Goal: Task Accomplishment & Management: Use online tool/utility

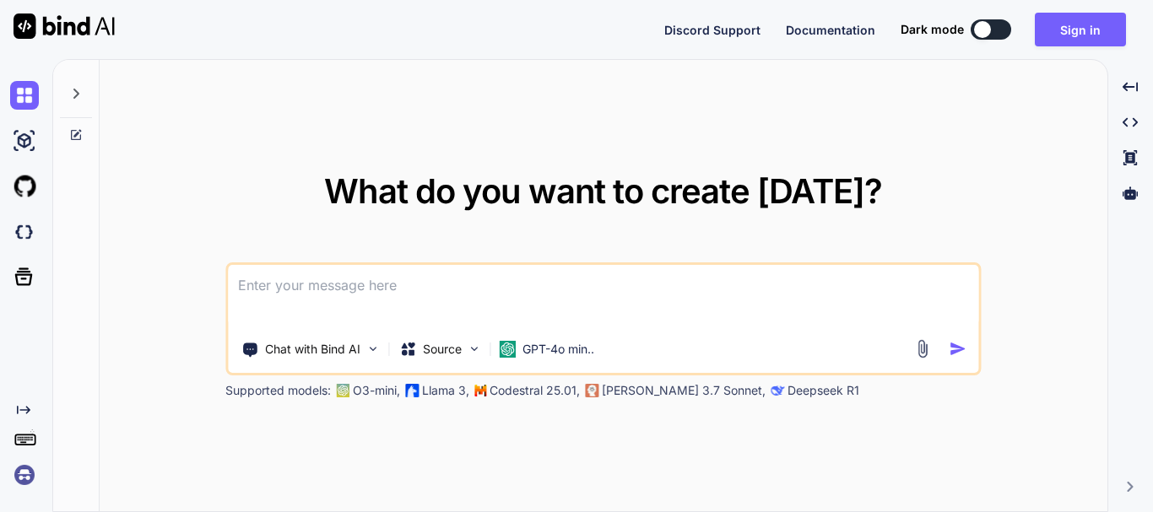
click at [370, 289] on textarea at bounding box center [603, 296] width 750 height 62
click at [1069, 26] on button "Sign in" at bounding box center [1080, 30] width 91 height 34
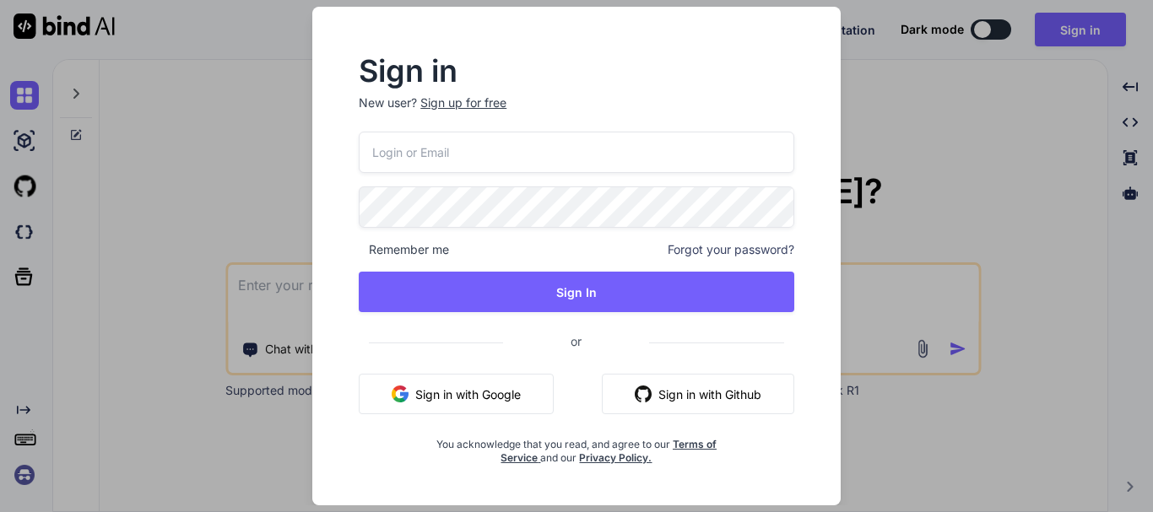
click at [408, 141] on input "email" at bounding box center [576, 152] width 435 height 41
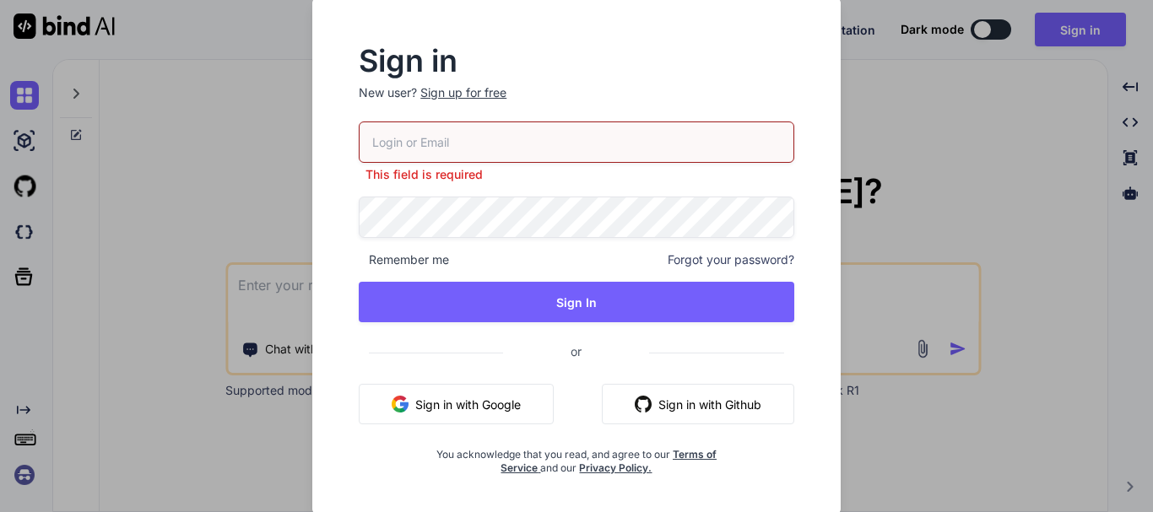
paste input "[EMAIL_ADDRESS][DOMAIN_NAME]"
type input "[EMAIL_ADDRESS][DOMAIN_NAME]"
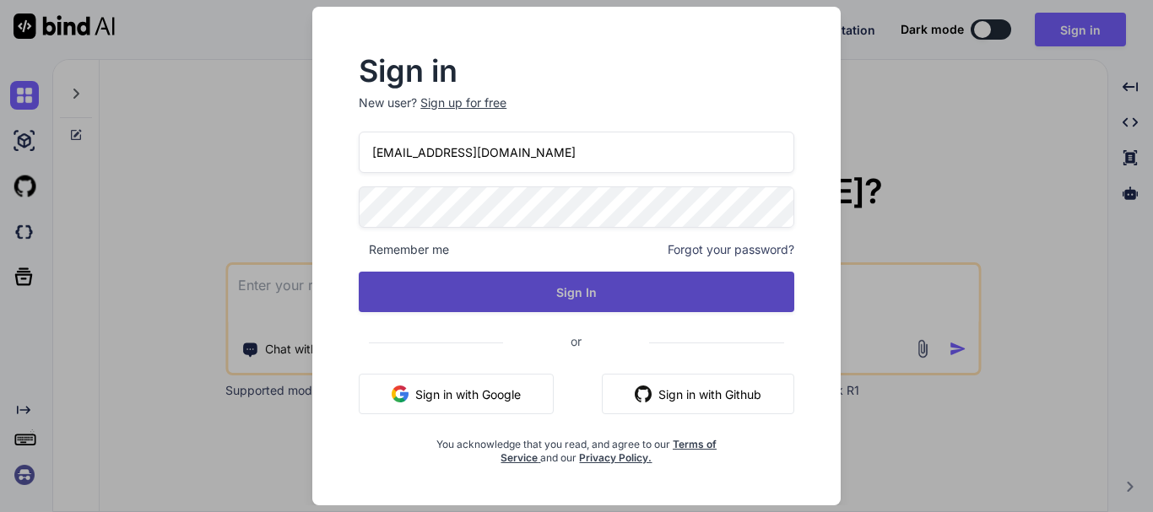
click at [522, 284] on button "Sign In" at bounding box center [576, 292] width 435 height 41
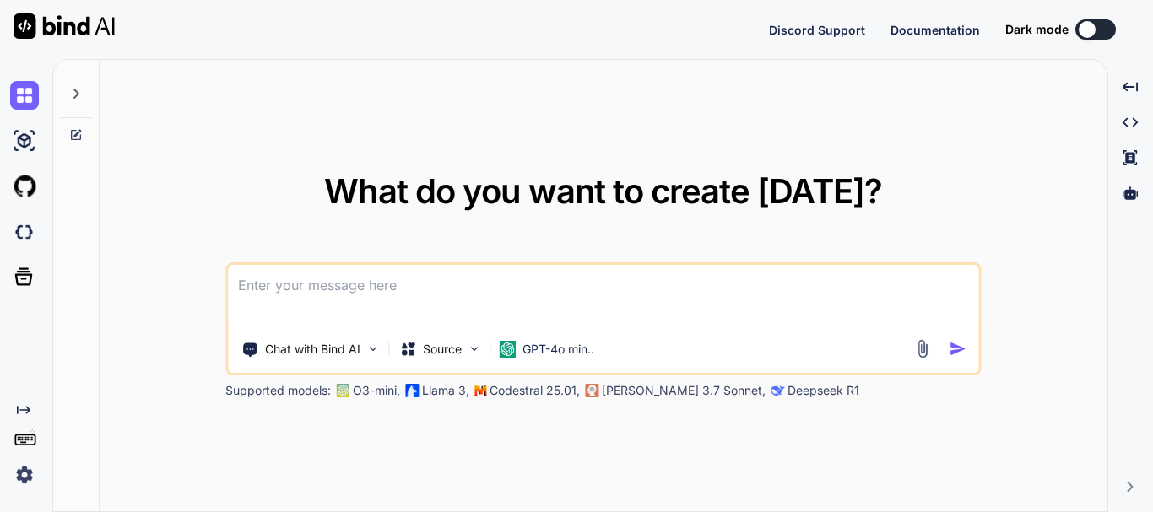
click at [313, 301] on textarea at bounding box center [603, 296] width 750 height 62
paste textarea "[EMAIL_ADDRESS][DOMAIN_NAME]"
type textarea "[EMAIL_ADDRESS][DOMAIN_NAME]"
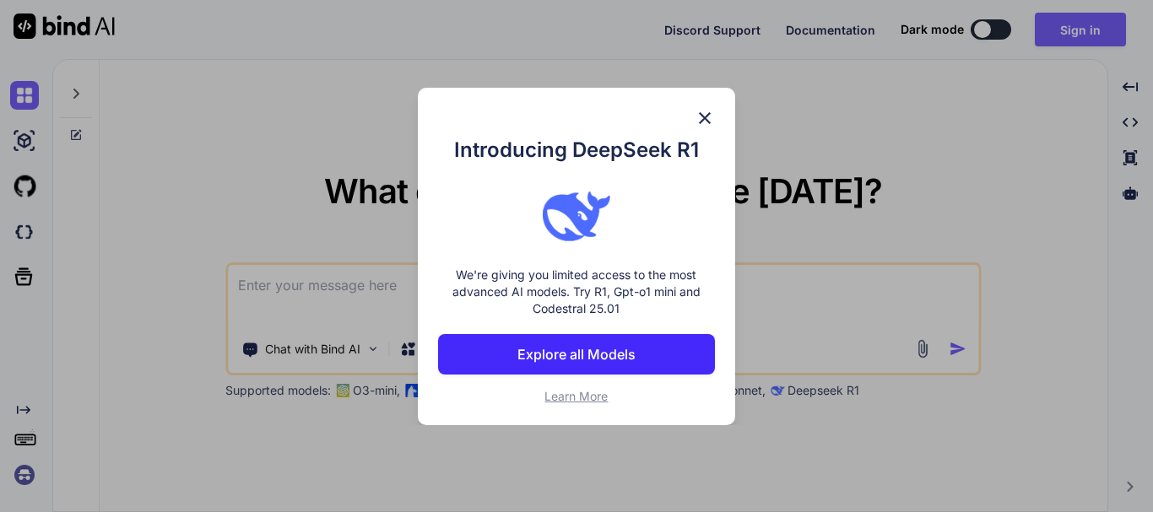
drag, startPoint x: 708, startPoint y: 121, endPoint x: 538, endPoint y: 243, distance: 209.1
click at [705, 122] on img at bounding box center [704, 118] width 20 height 20
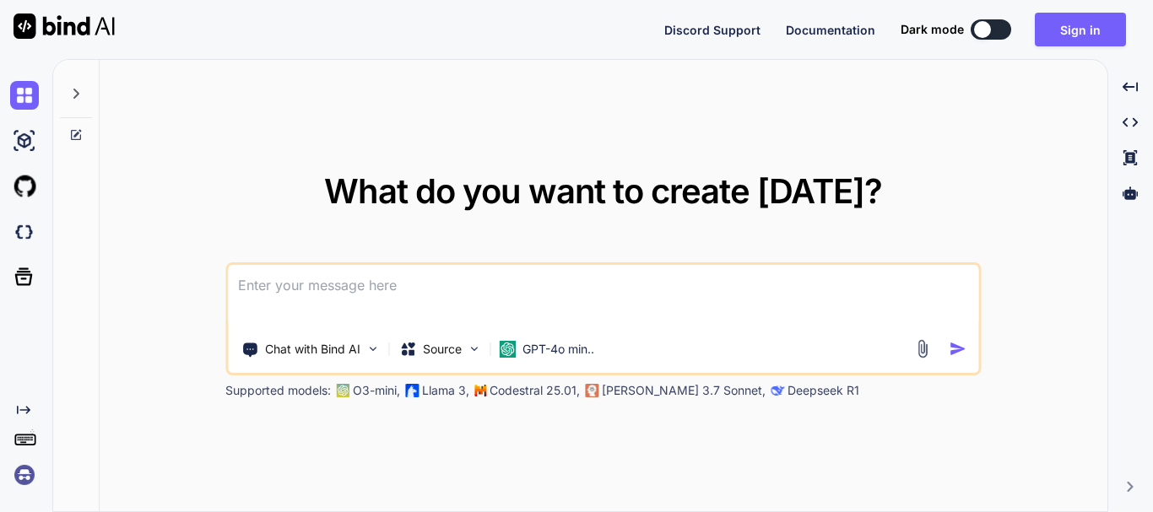
click at [426, 279] on textarea at bounding box center [603, 296] width 750 height 62
paste textarea
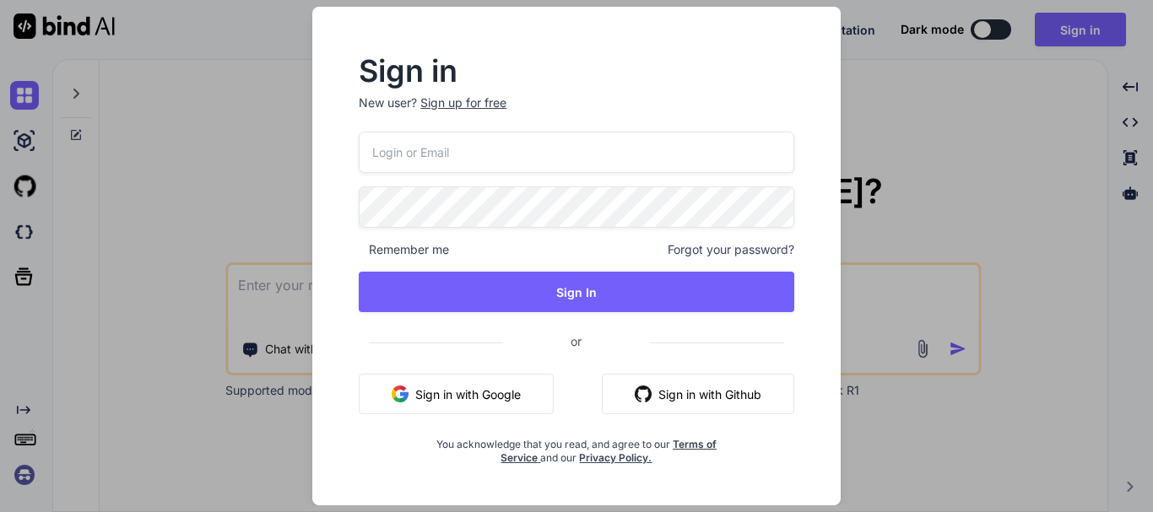
click at [581, 343] on span "or" at bounding box center [576, 341] width 146 height 41
click at [498, 401] on button "Sign in with Google" at bounding box center [456, 394] width 195 height 41
click at [975, 66] on div "Sign in New user? Sign up for free Remember me Forgot your password? Sign In or…" at bounding box center [576, 256] width 1153 height 512
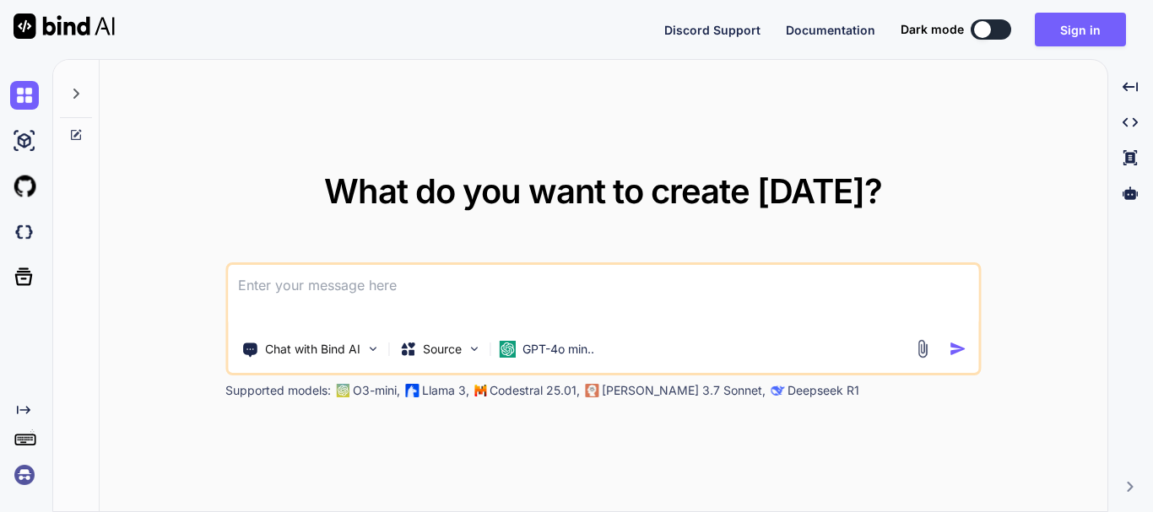
click at [24, 466] on img at bounding box center [24, 475] width 29 height 29
click at [1078, 18] on button "Sign in" at bounding box center [1080, 30] width 91 height 34
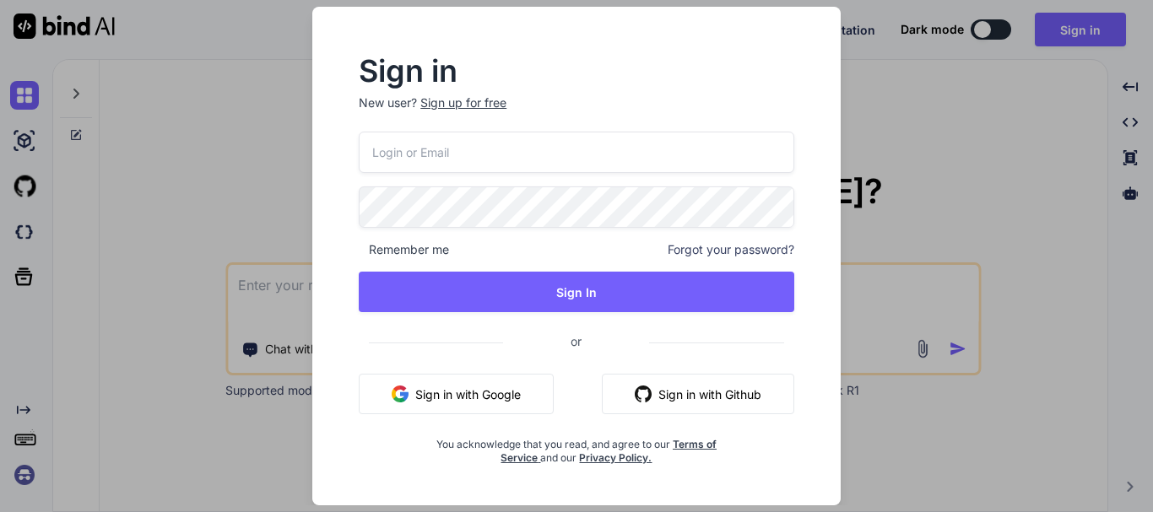
click at [475, 105] on div "Sign up for free" at bounding box center [463, 103] width 86 height 17
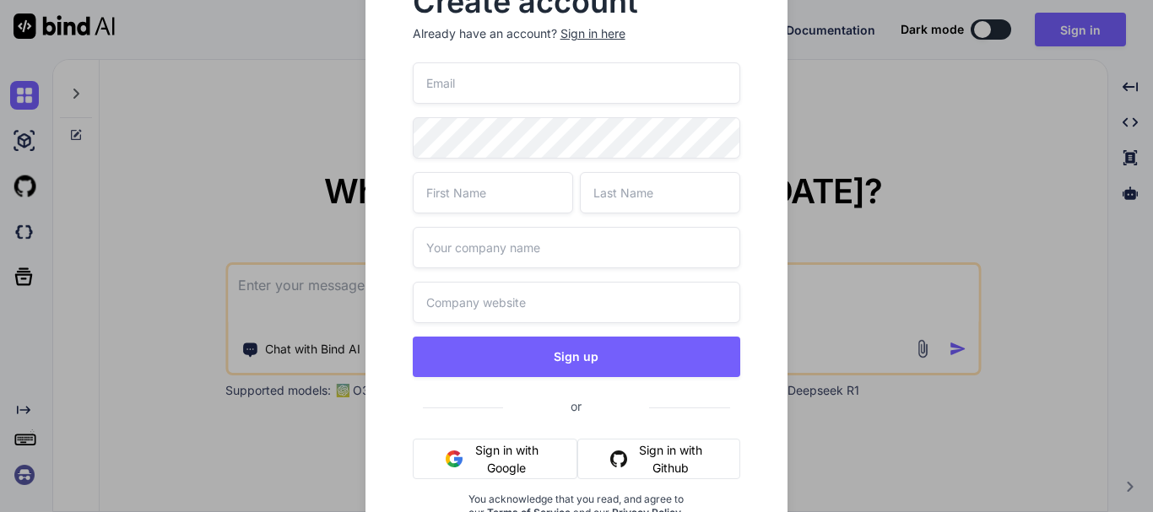
click at [473, 81] on input "email" at bounding box center [577, 82] width 328 height 41
paste input "[URL][DOMAIN_NAME]"
type input "[URL][DOMAIN_NAME]"
type input "[EMAIL_ADDRESS][DOMAIN_NAME]"
click at [473, 202] on input "text" at bounding box center [493, 192] width 160 height 41
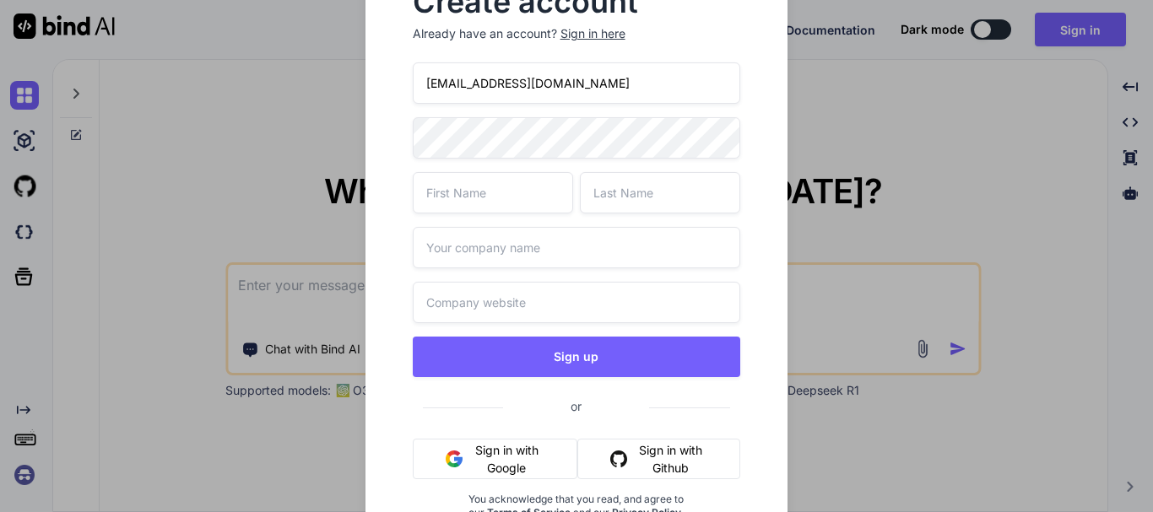
type input "R"
type input "Test"
type input "[PERSON_NAME]"
type input "Test"
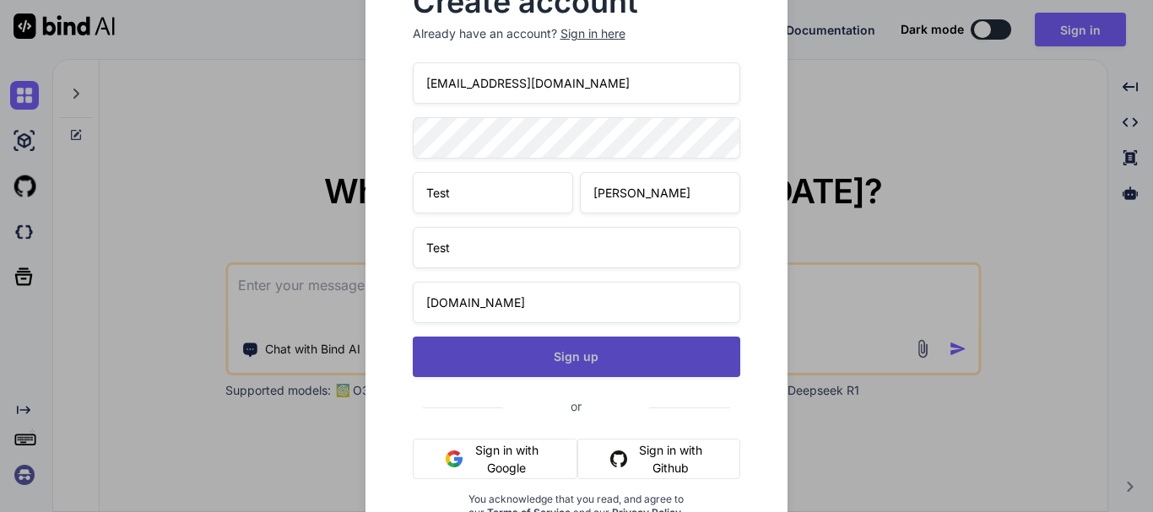
type input "[DOMAIN_NAME]"
click at [549, 340] on button "Sign up" at bounding box center [577, 357] width 328 height 41
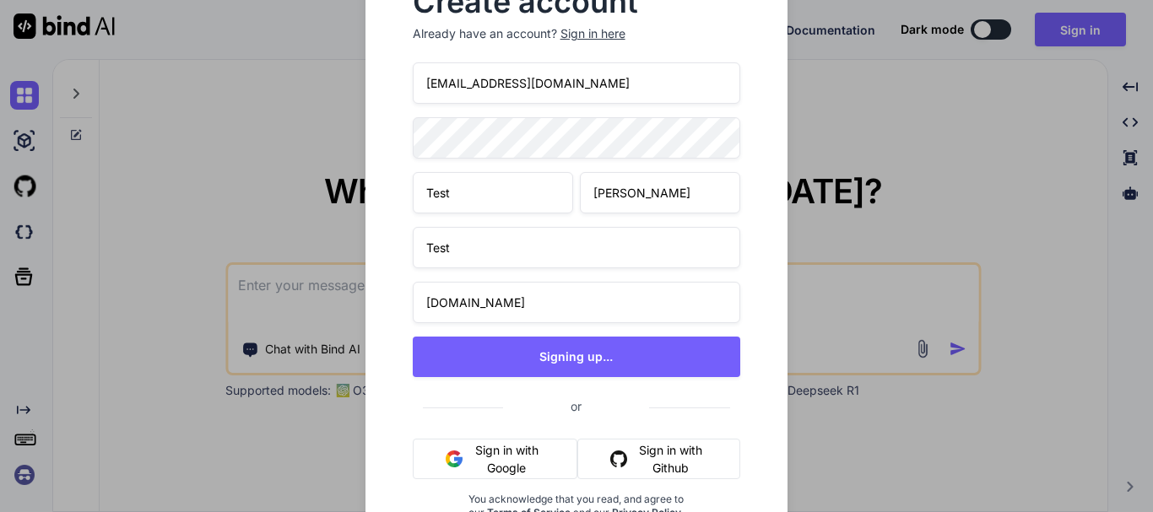
click at [608, 89] on input "[EMAIL_ADDRESS][DOMAIN_NAME]" at bounding box center [577, 82] width 328 height 41
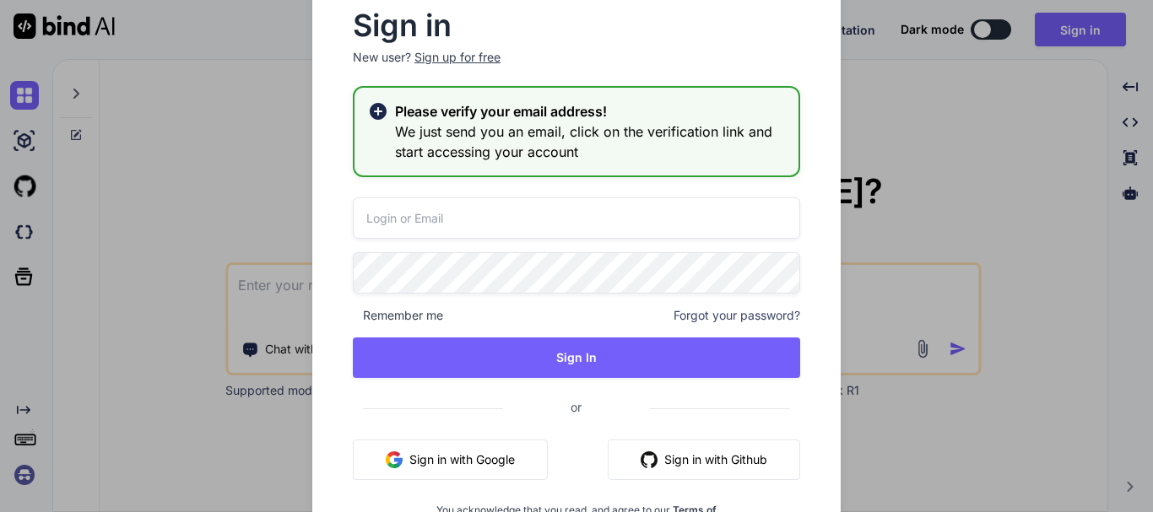
click at [435, 224] on input "email" at bounding box center [576, 217] width 447 height 41
paste input "[EMAIL_ADDRESS][DOMAIN_NAME]"
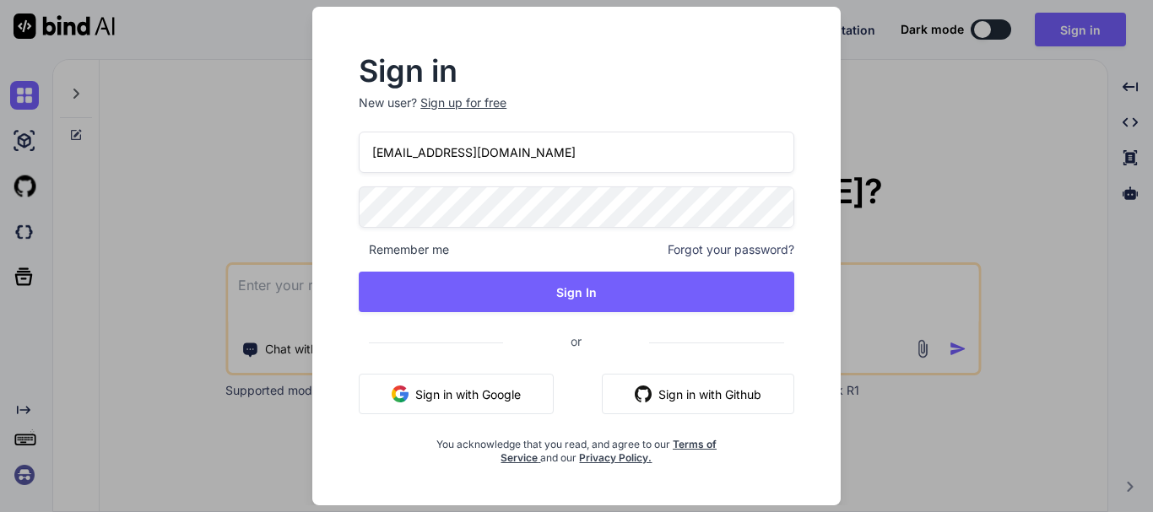
type input "[EMAIL_ADDRESS][DOMAIN_NAME]"
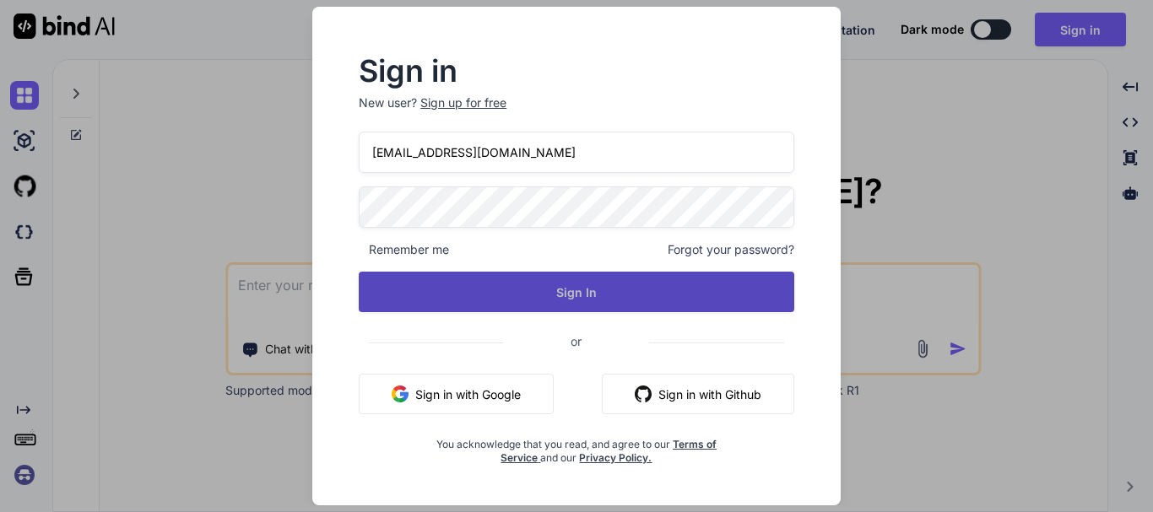
click at [554, 299] on button "Sign In" at bounding box center [576, 292] width 435 height 41
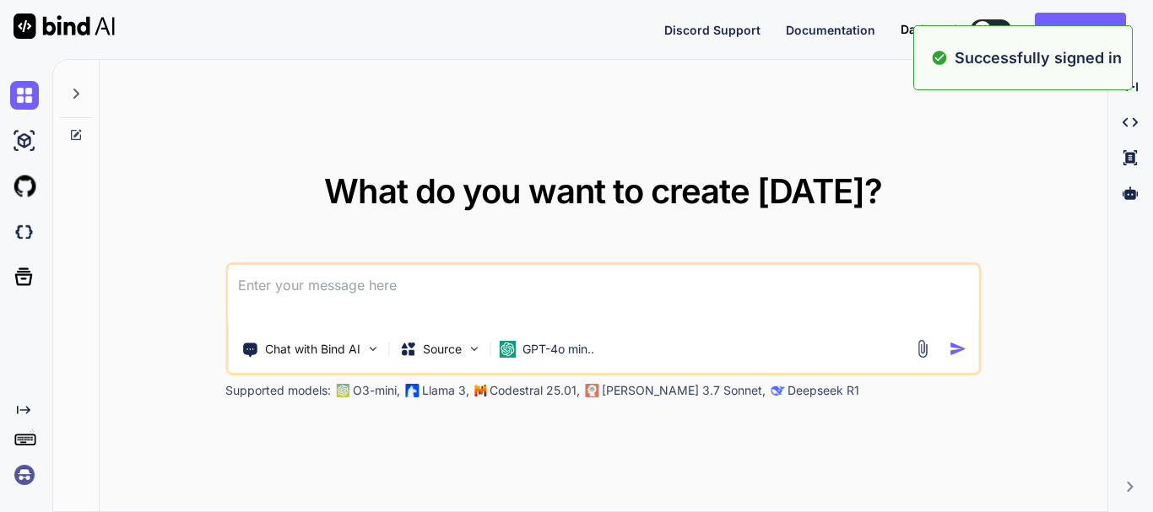
click at [345, 293] on textarea at bounding box center [603, 296] width 750 height 62
paste textarea
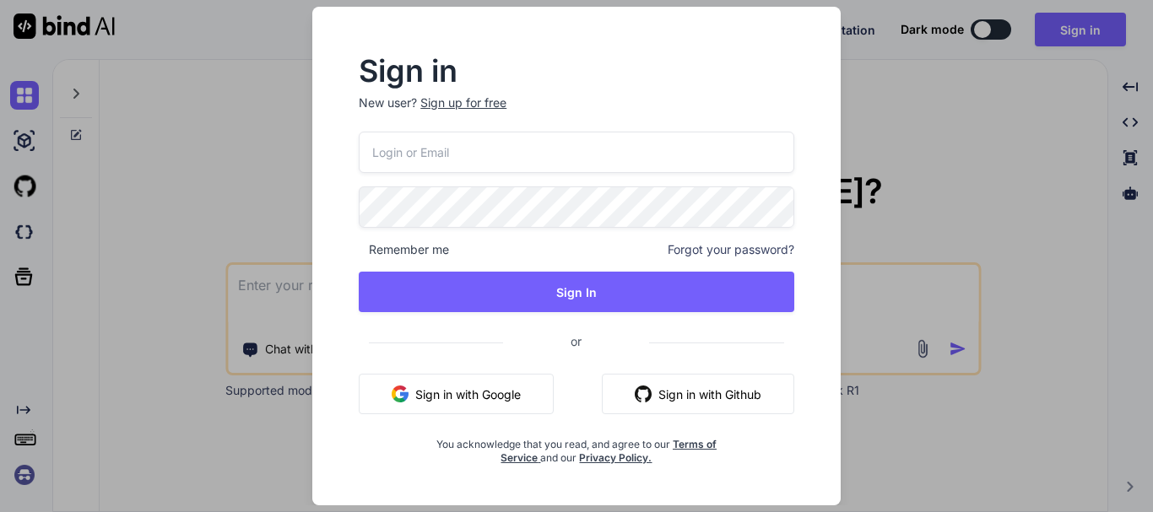
click at [294, 281] on div "Sign in New user? Sign up for free Remember me Forgot your password? Sign In or…" at bounding box center [577, 256] width 576 height 499
click at [244, 295] on div "Sign in New user? Sign up for free Remember me Forgot your password? Sign In or…" at bounding box center [576, 256] width 1153 height 512
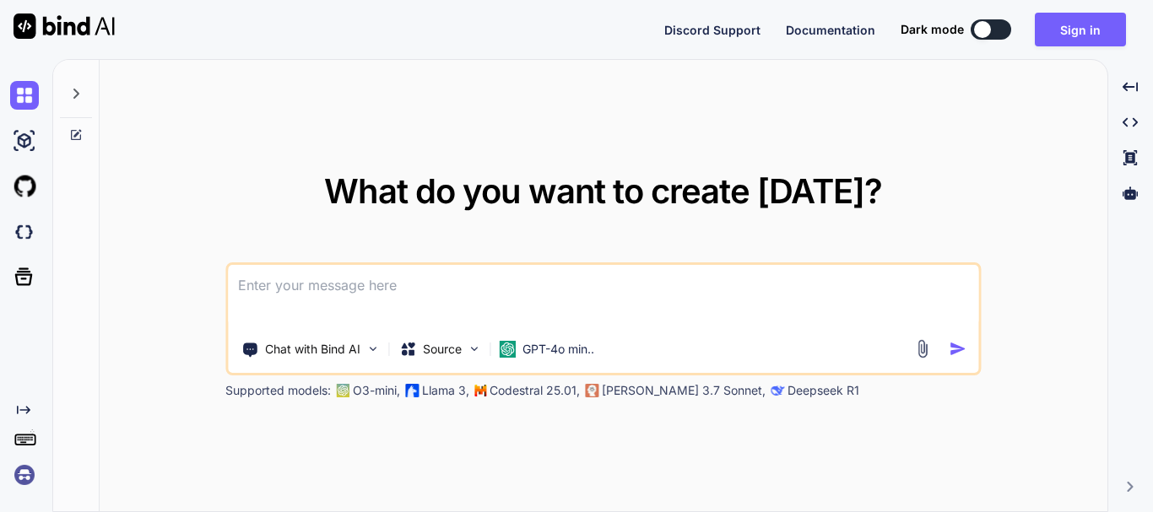
click at [244, 296] on textarea at bounding box center [603, 296] width 750 height 62
click at [284, 294] on textarea at bounding box center [603, 296] width 750 height 62
paste textarea
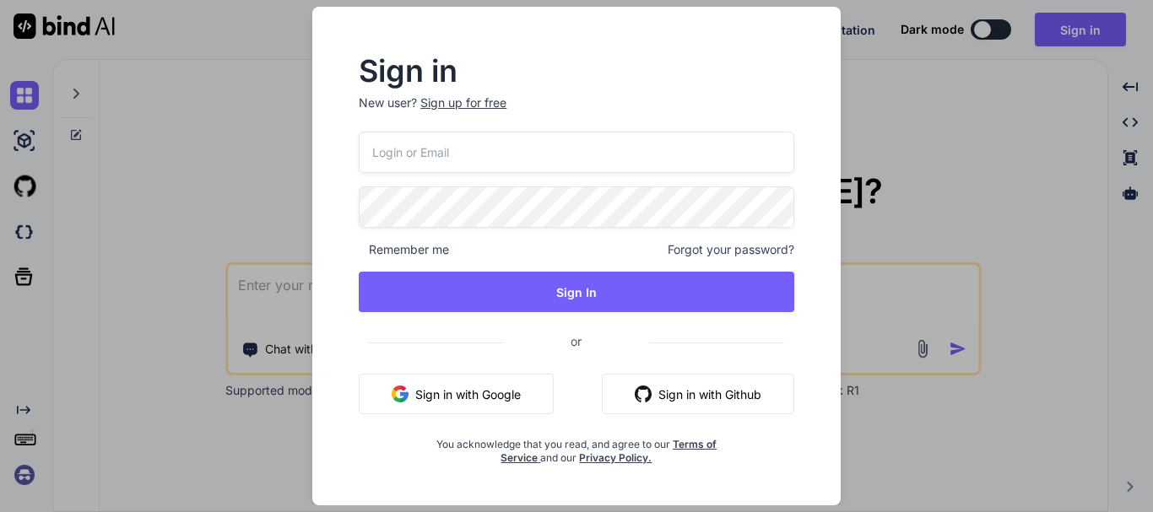
click at [432, 172] on input "email" at bounding box center [576, 152] width 435 height 41
click at [443, 166] on input "email" at bounding box center [576, 152] width 435 height 41
paste input "[EMAIL_ADDRESS][DOMAIN_NAME]"
type input "[EMAIL_ADDRESS][DOMAIN_NAME]"
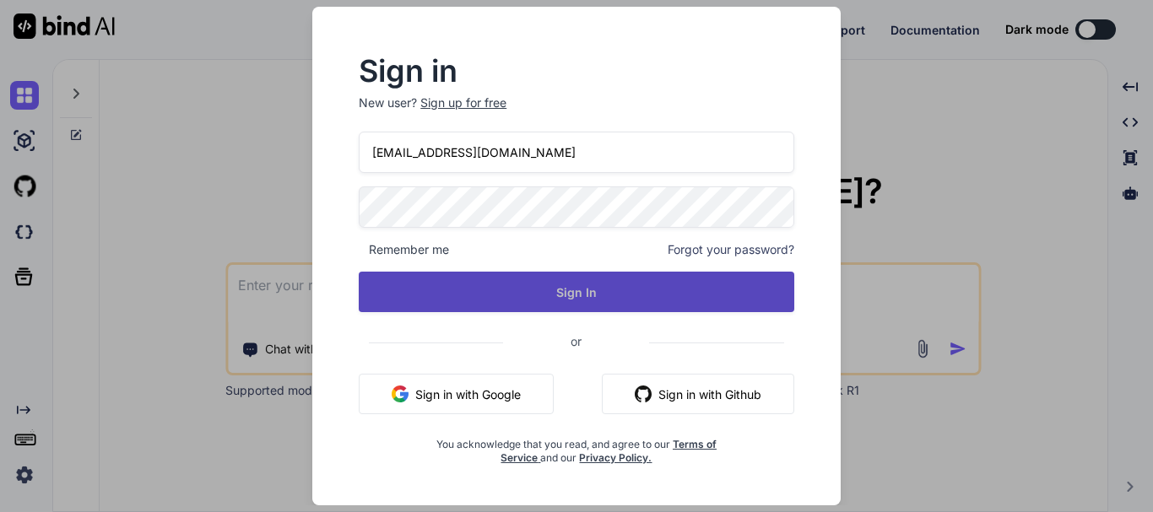
click at [598, 276] on button "Sign In" at bounding box center [576, 292] width 435 height 41
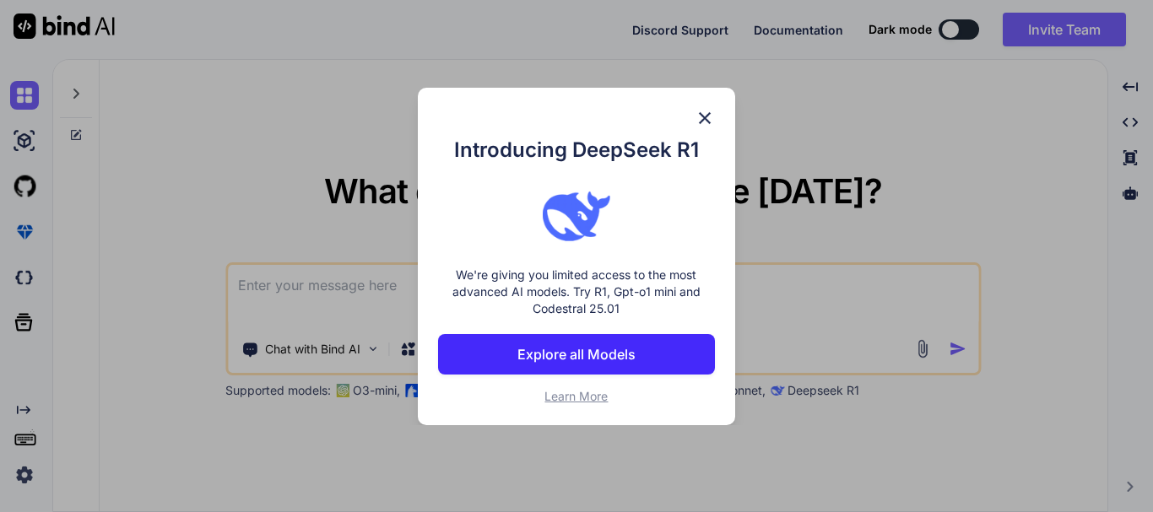
click at [700, 113] on img at bounding box center [704, 118] width 20 height 20
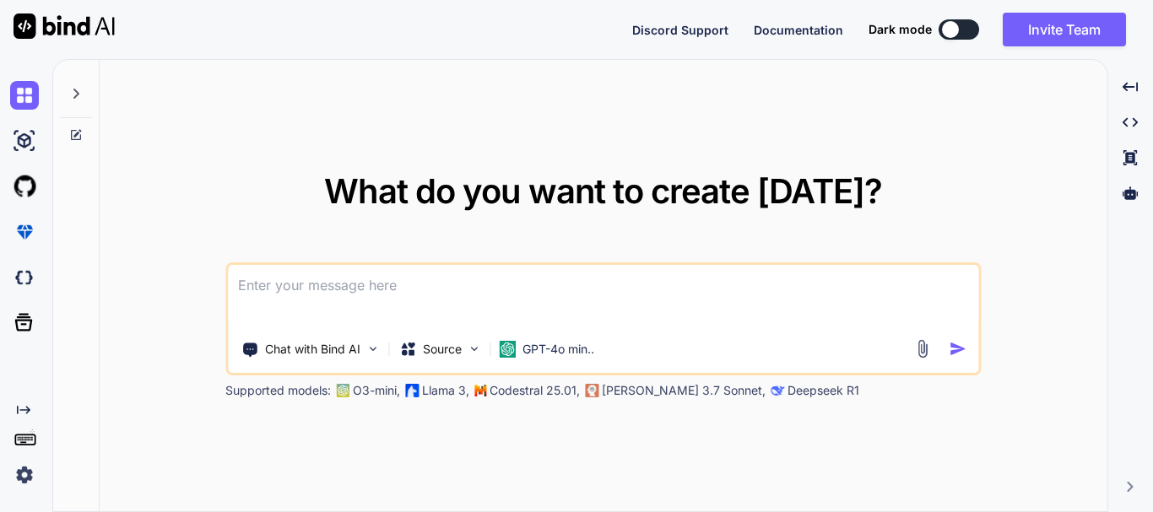
click at [454, 273] on textarea at bounding box center [603, 296] width 750 height 62
paste textarea "[EMAIL_ADDRESS][DOMAIN_NAME]"
type textarea "[EMAIL_ADDRESS][DOMAIN_NAME]"
click at [386, 293] on textarea at bounding box center [603, 296] width 750 height 62
paste textarea "'[URL][DOMAIN_NAME]"
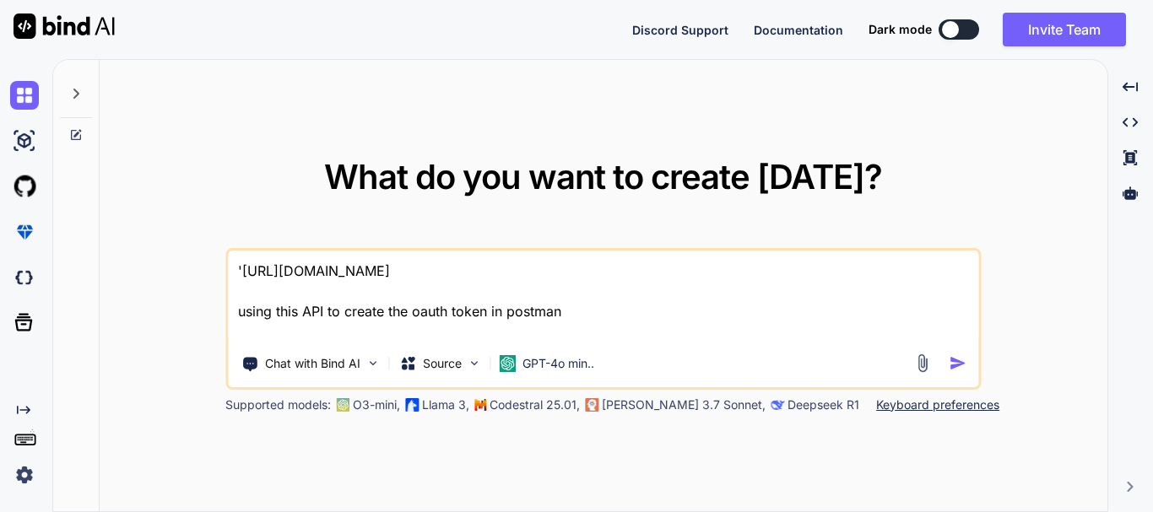
click at [313, 330] on textarea "'[URL][DOMAIN_NAME] using this API to create the oauth token in postman" at bounding box center [603, 296] width 750 height 91
paste textarea "{ "grant_type":"client_credentials", "client_id": "l77ec1739dd8ed45659bb59c2ddd…"
type textarea "'[URL][DOMAIN_NAME] using this API to create the oauth token in postman { "gran…"
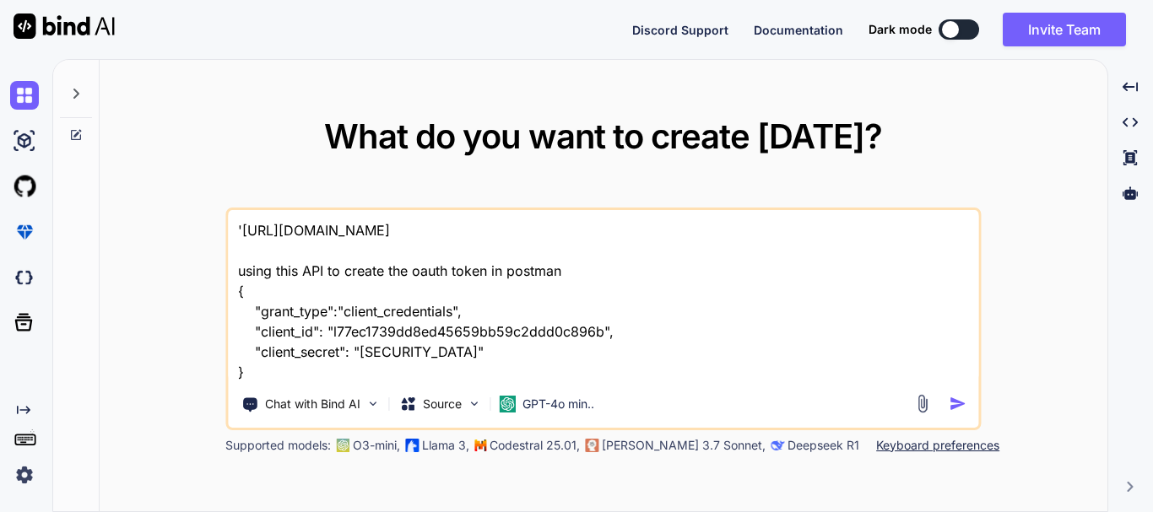
drag, startPoint x: 330, startPoint y: 332, endPoint x: 603, endPoint y: 328, distance: 272.6
click at [603, 328] on textarea "'[URL][DOMAIN_NAME] using this API to create the oauth token in postman { "gran…" at bounding box center [603, 296] width 750 height 172
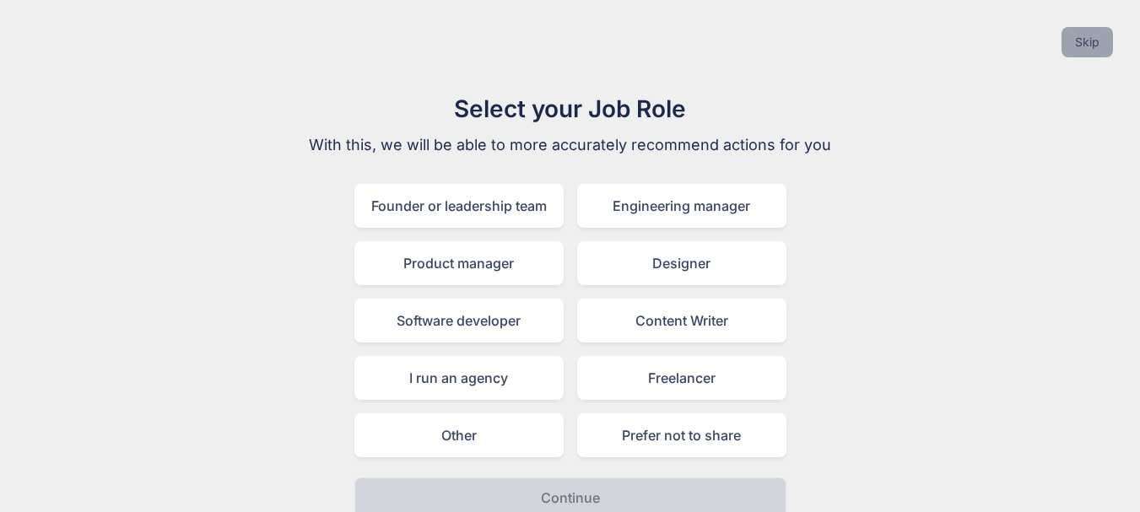
click at [1081, 41] on button "Skip" at bounding box center [1087, 42] width 51 height 30
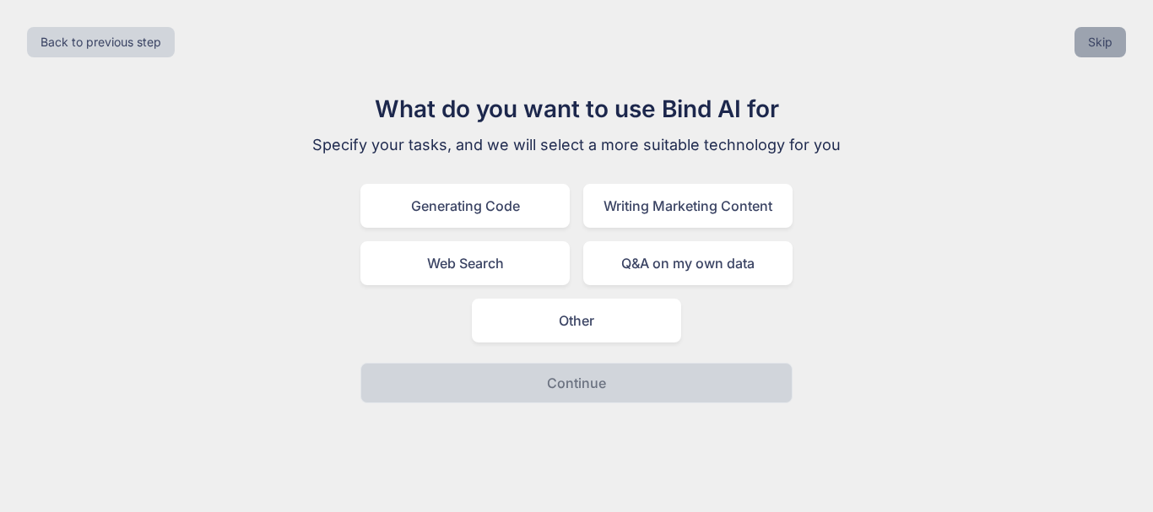
click at [1097, 35] on button "Skip" at bounding box center [1099, 42] width 51 height 30
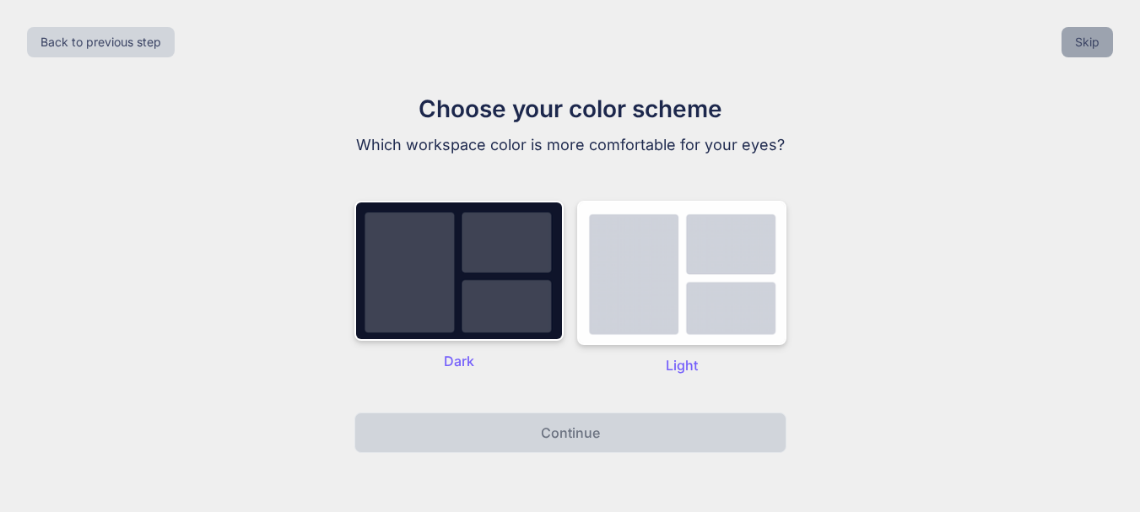
click at [1095, 50] on button "Skip" at bounding box center [1087, 42] width 51 height 30
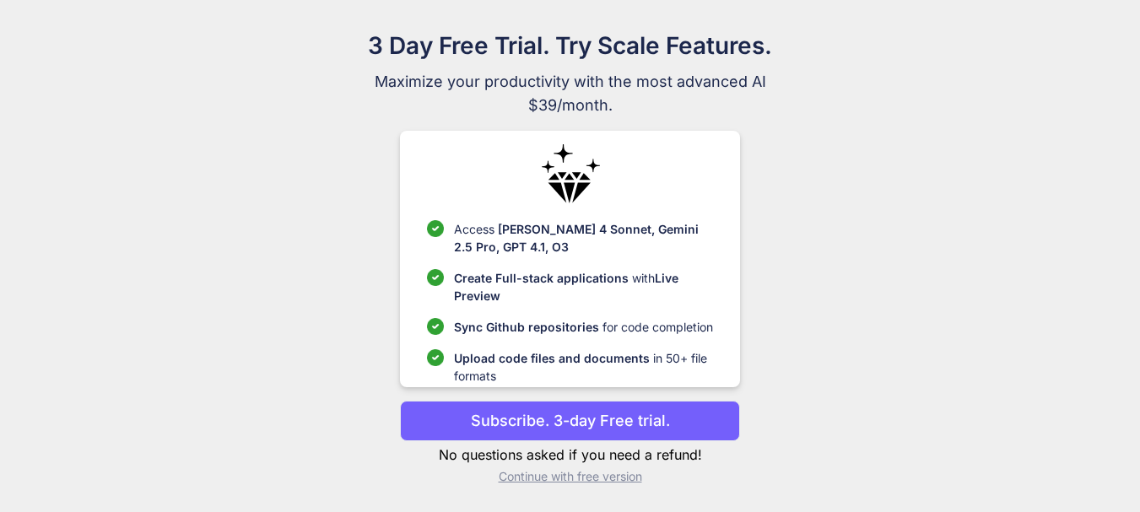
click at [571, 478] on p "Continue with free version" at bounding box center [570, 476] width 340 height 17
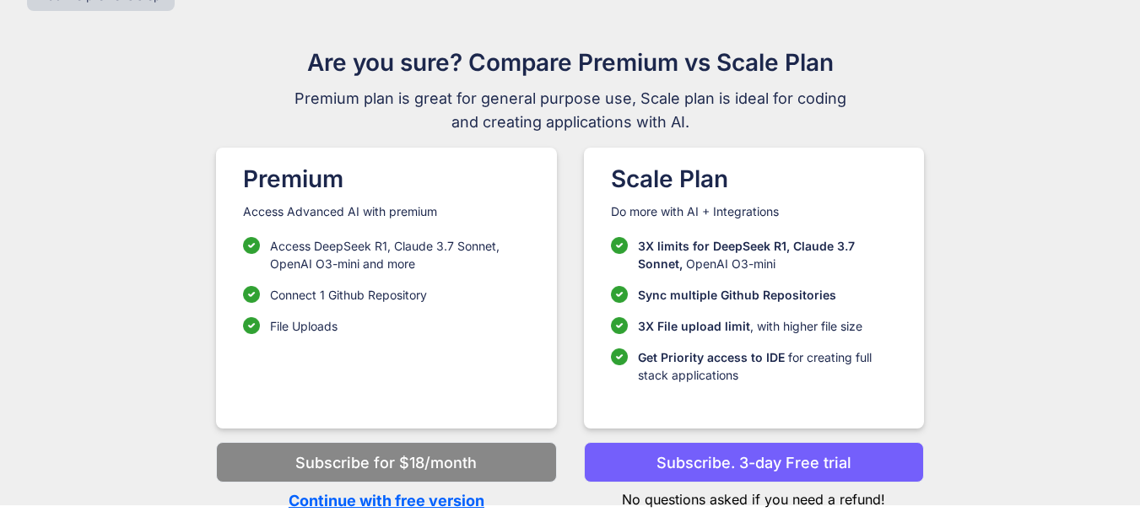
click at [430, 495] on p "Continue with free version" at bounding box center [386, 500] width 340 height 23
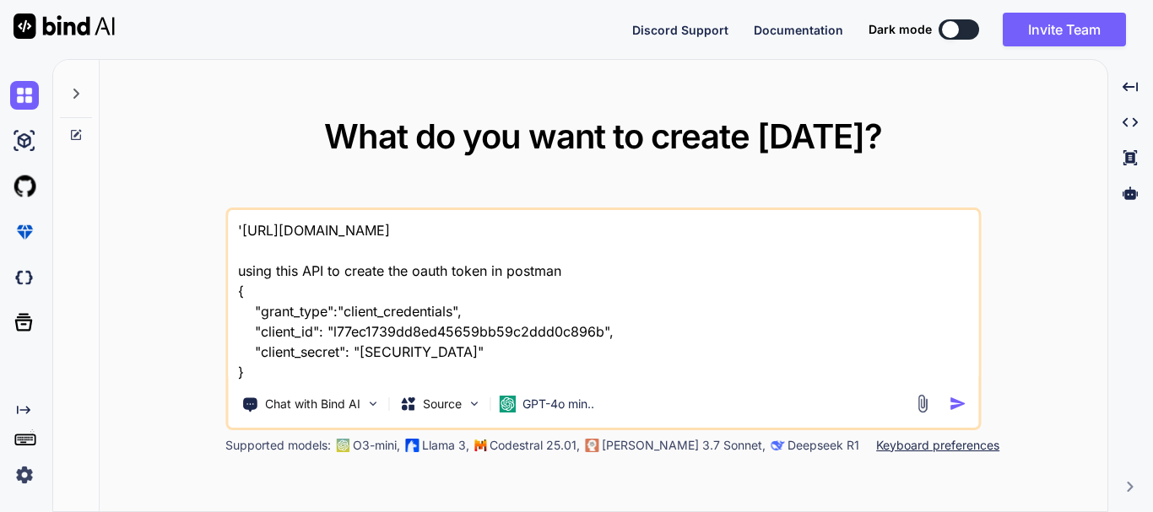
drag, startPoint x: 332, startPoint y: 329, endPoint x: 599, endPoint y: 329, distance: 266.7
click at [599, 329] on textarea "'[URL][DOMAIN_NAME] using this API to create the oauth token in postman { "gran…" at bounding box center [603, 296] width 750 height 172
drag, startPoint x: 360, startPoint y: 354, endPoint x: 624, endPoint y: 350, distance: 264.2
click at [624, 350] on textarea "'[URL][DOMAIN_NAME] using this API to create the oauth token in postman { "gran…" at bounding box center [603, 296] width 750 height 172
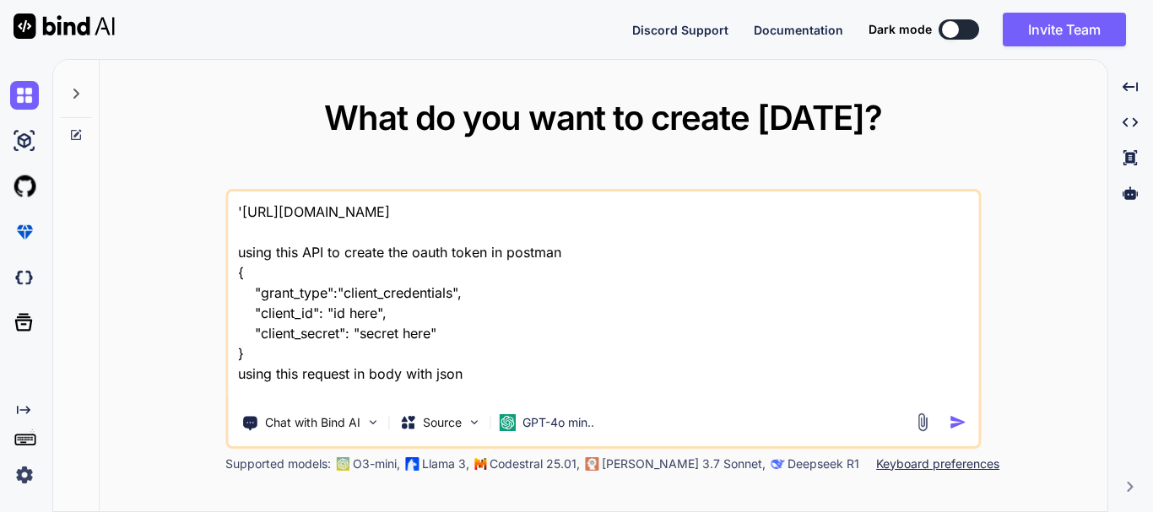
click at [345, 396] on textarea "'[URL][DOMAIN_NAME] using this API to create the oauth token in postman { "gran…" at bounding box center [603, 296] width 750 height 209
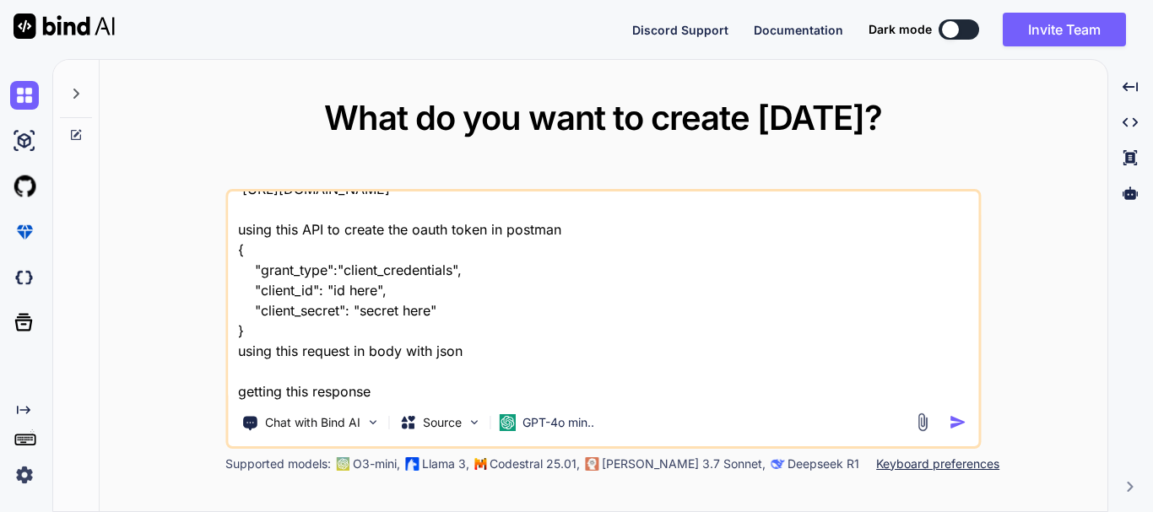
paste textarea "{ "transactionId": "a2645487-2dc7-48fd-8633-1e6d46acfcad", "errors": [ { "code"…"
type textarea "'[URL][DOMAIN_NAME] using this API to create the oauth token in postman { "gran…"
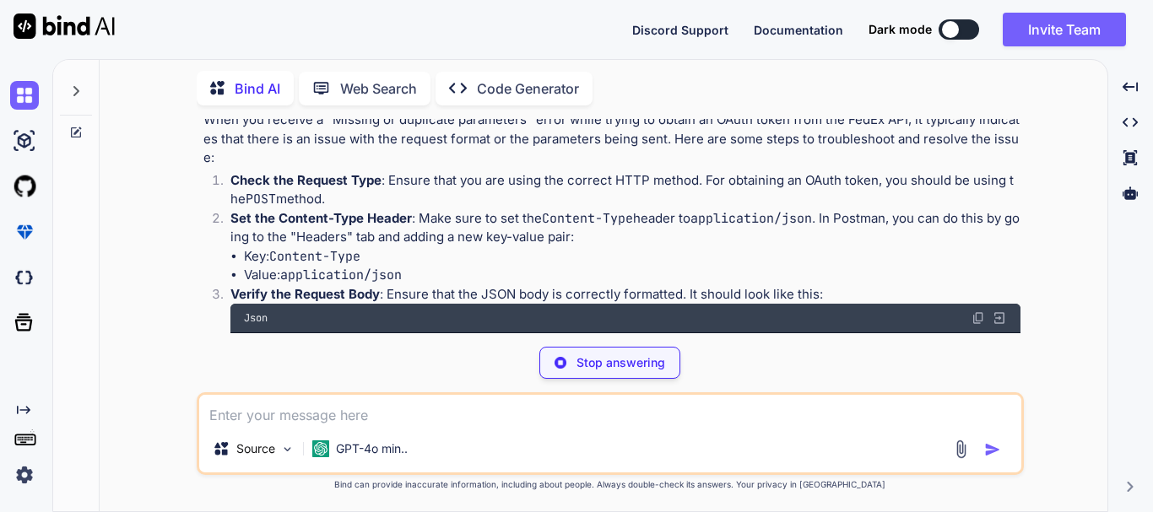
scroll to position [169, 0]
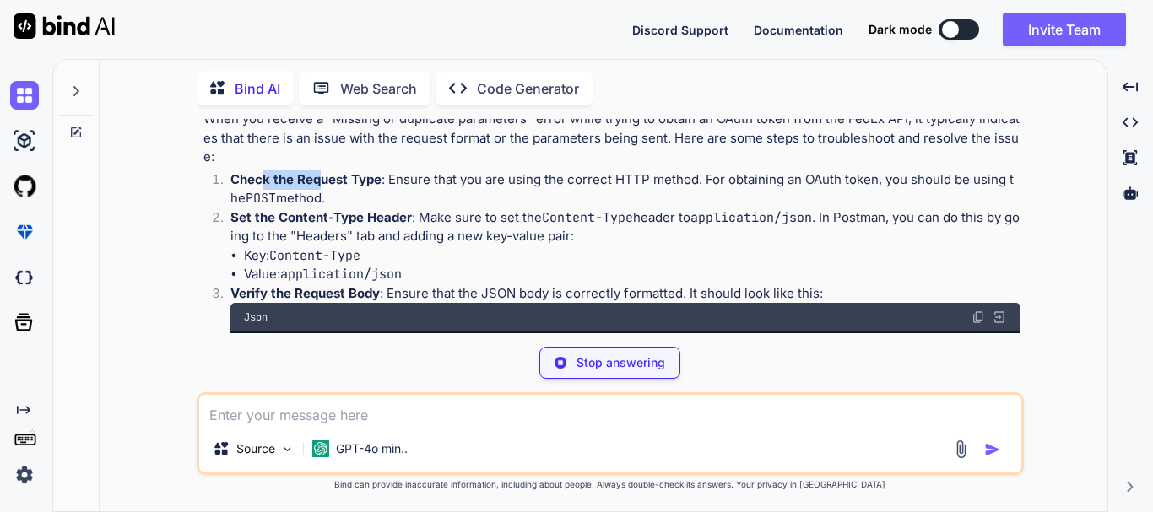
drag, startPoint x: 259, startPoint y: 186, endPoint x: 317, endPoint y: 186, distance: 58.2
click at [317, 186] on strong "Check the Request Type" at bounding box center [305, 179] width 151 height 16
drag, startPoint x: 232, startPoint y: 219, endPoint x: 396, endPoint y: 215, distance: 163.8
click at [396, 215] on strong "Set the Content-Type Header" at bounding box center [320, 217] width 181 height 16
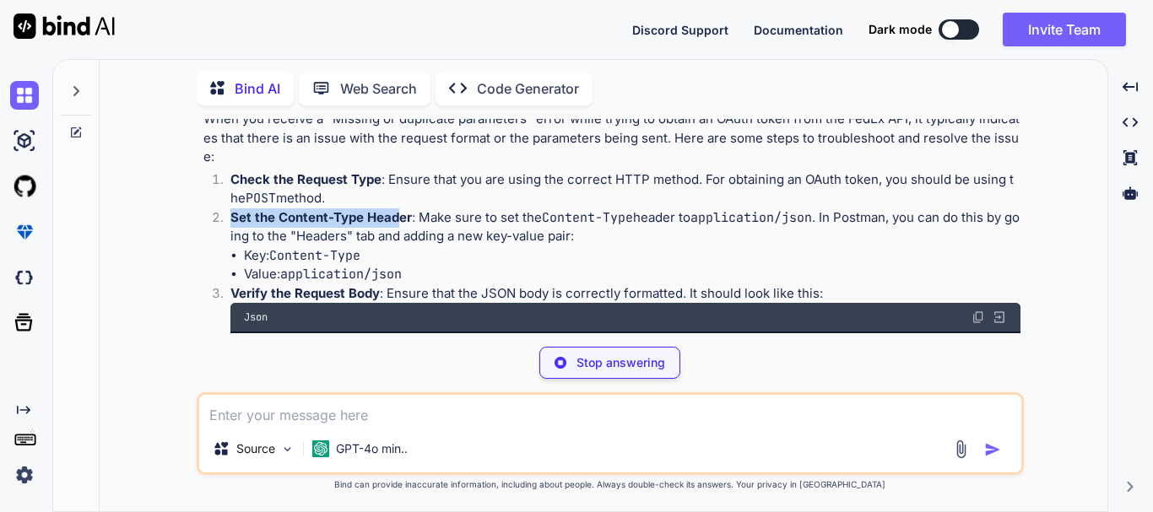
click at [396, 215] on strong "Set the Content-Type Header" at bounding box center [320, 217] width 181 height 16
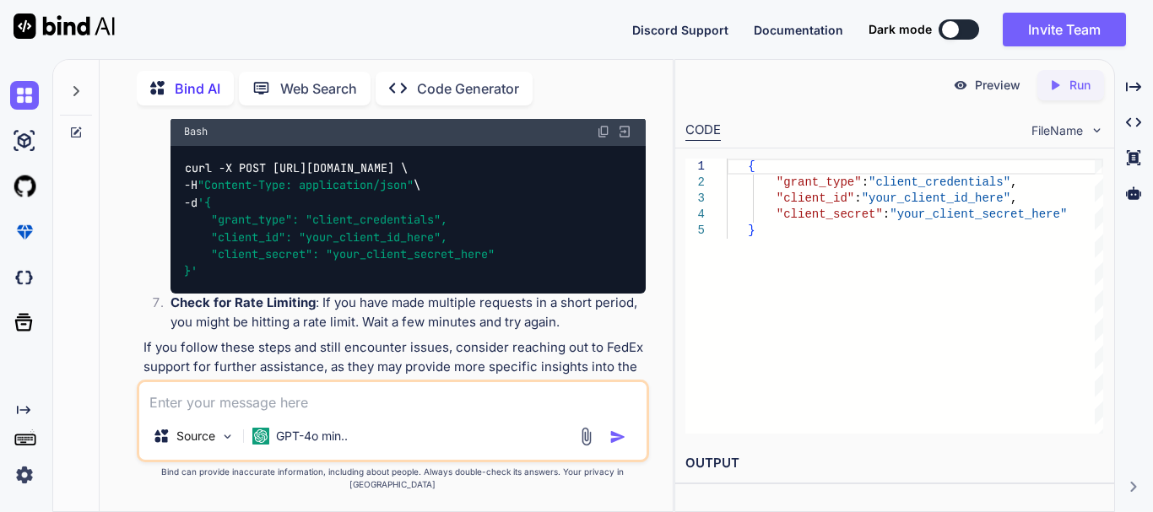
scroll to position [811, 0]
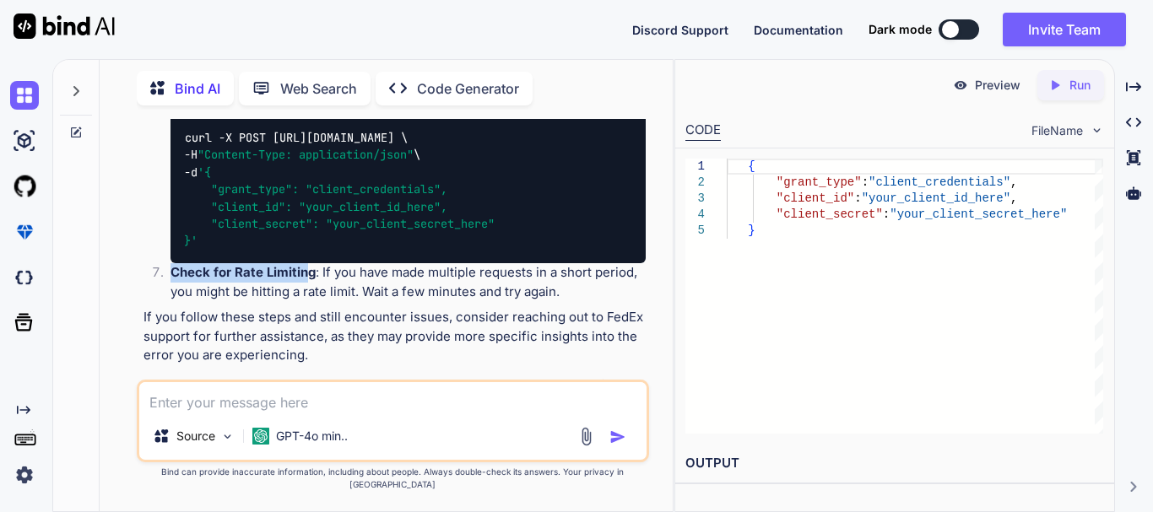
drag, startPoint x: 169, startPoint y: 277, endPoint x: 305, endPoint y: 277, distance: 135.9
click at [305, 277] on li "Check for Rate Limiting : If you have made multiple requests in a short period,…" at bounding box center [401, 282] width 489 height 38
click at [305, 277] on strong "Check for Rate Limiting" at bounding box center [242, 272] width 145 height 16
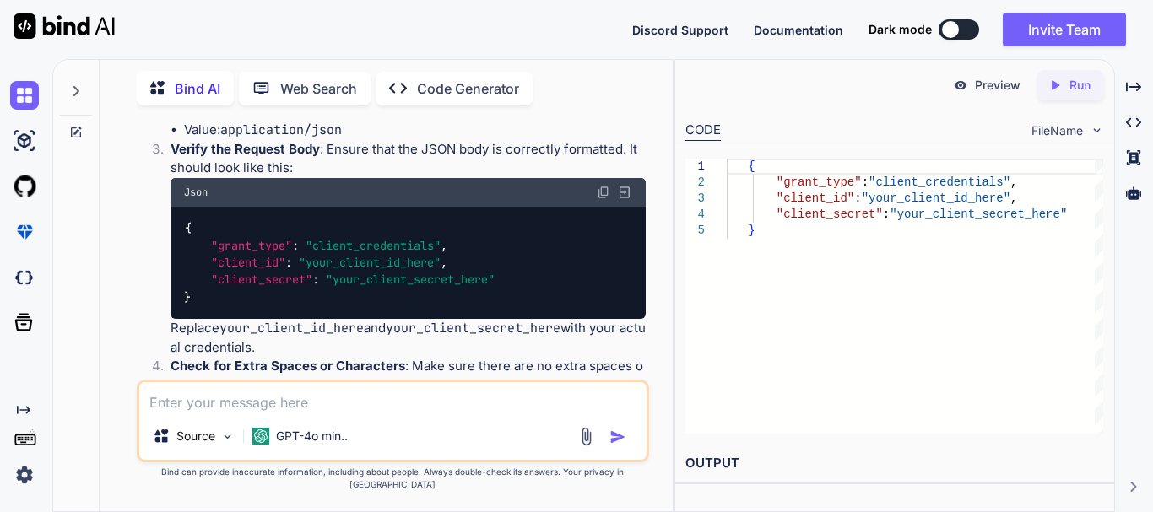
scroll to position [305, 0]
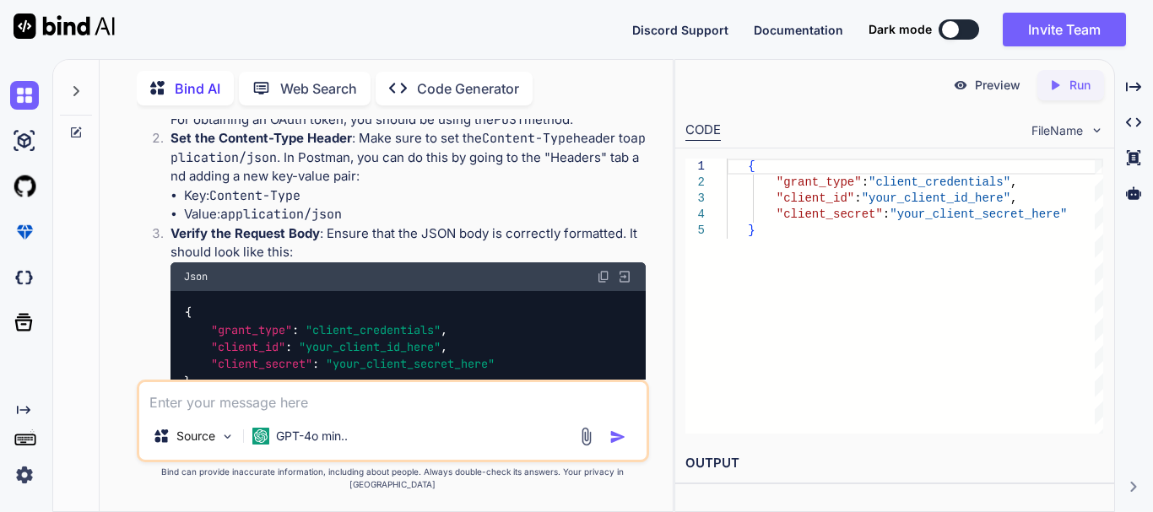
drag, startPoint x: 243, startPoint y: 230, endPoint x: 321, endPoint y: 224, distance: 77.8
click at [282, 229] on strong "Verify the Request Body" at bounding box center [244, 233] width 149 height 16
click at [321, 224] on p "Verify the Request Body : Ensure that the JSON body is correctly formatted. It …" at bounding box center [407, 243] width 475 height 38
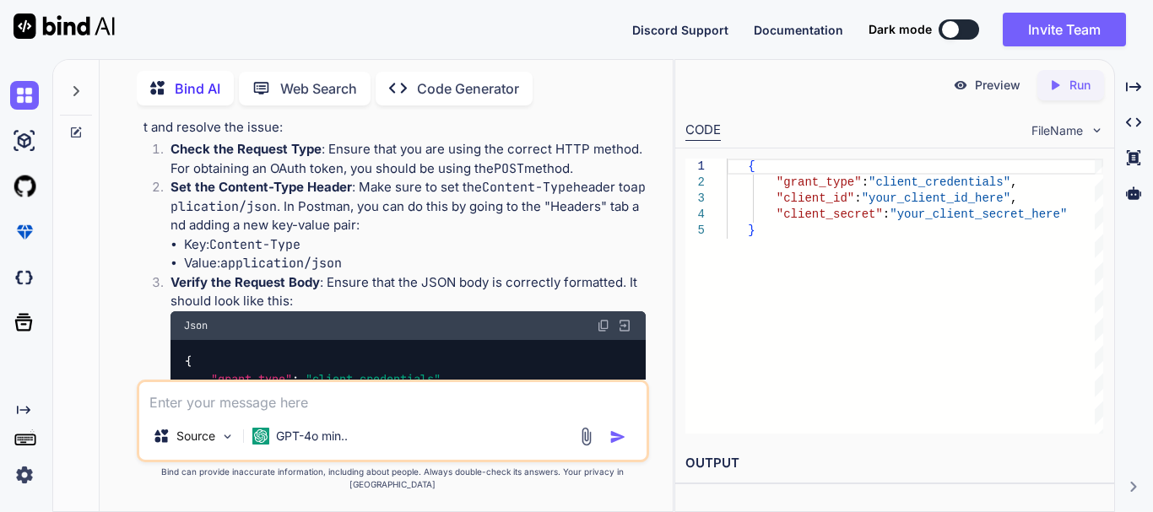
scroll to position [220, 0]
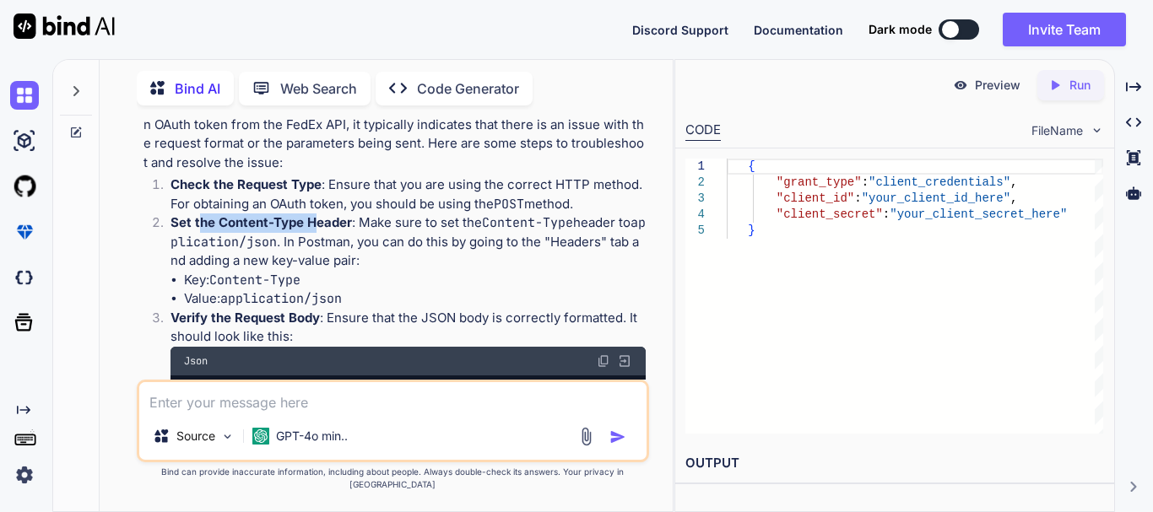
drag, startPoint x: 201, startPoint y: 227, endPoint x: 311, endPoint y: 224, distance: 109.8
click at [311, 224] on strong "Set the Content-Type Header" at bounding box center [260, 222] width 181 height 16
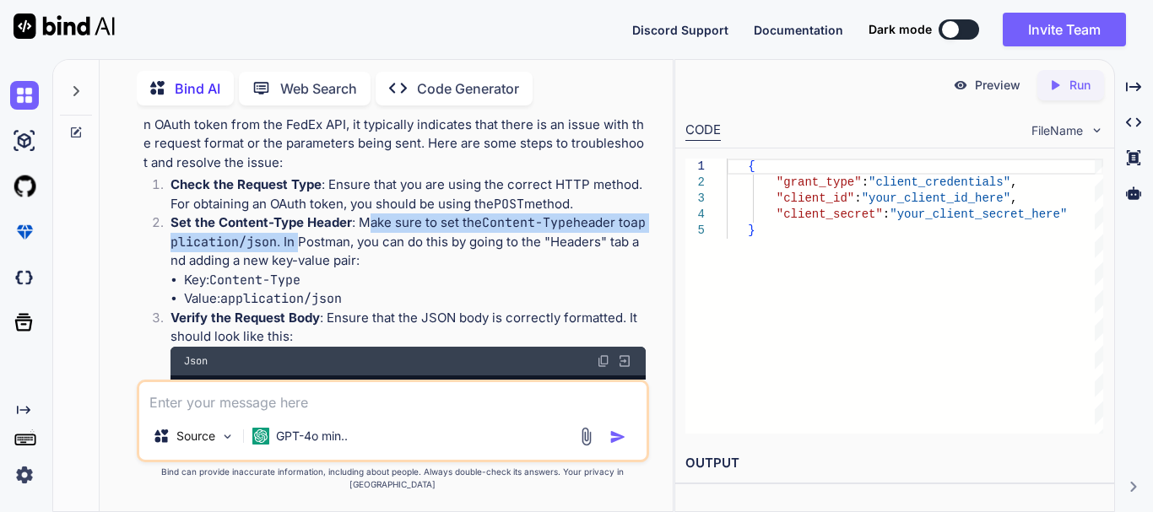
drag, startPoint x: 373, startPoint y: 224, endPoint x: 307, endPoint y: 248, distance: 69.9
click at [307, 248] on p "Set the Content-Type Header : Make sure to set the Content-Type header to appli…" at bounding box center [407, 241] width 475 height 57
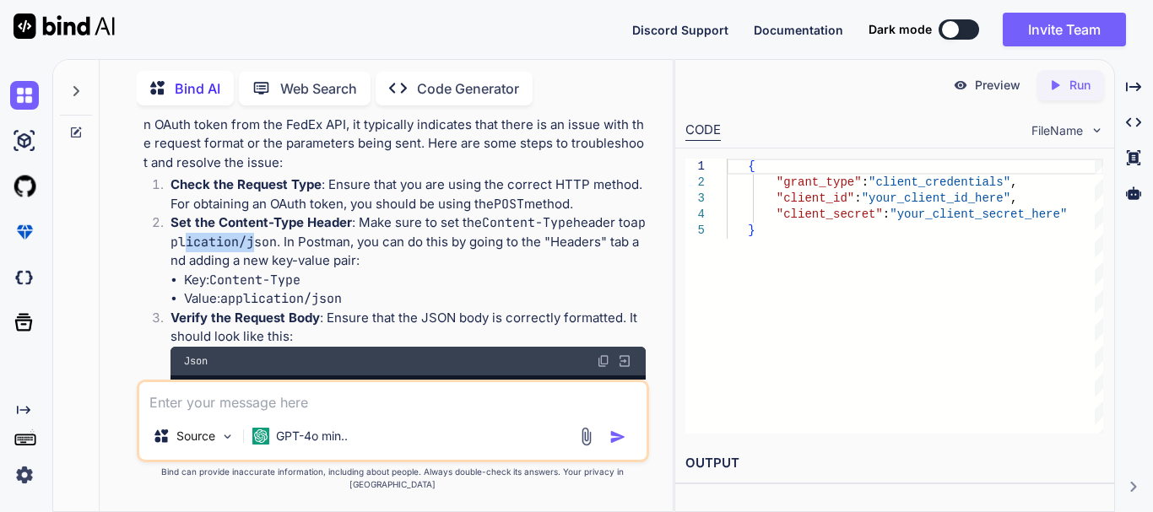
drag, startPoint x: 193, startPoint y: 243, endPoint x: 259, endPoint y: 240, distance: 65.9
click at [259, 240] on code "application/json" at bounding box center [407, 232] width 475 height 36
drag, startPoint x: 218, startPoint y: 294, endPoint x: 327, endPoint y: 294, distance: 109.7
click at [327, 294] on li "Value: application/json" at bounding box center [415, 298] width 462 height 19
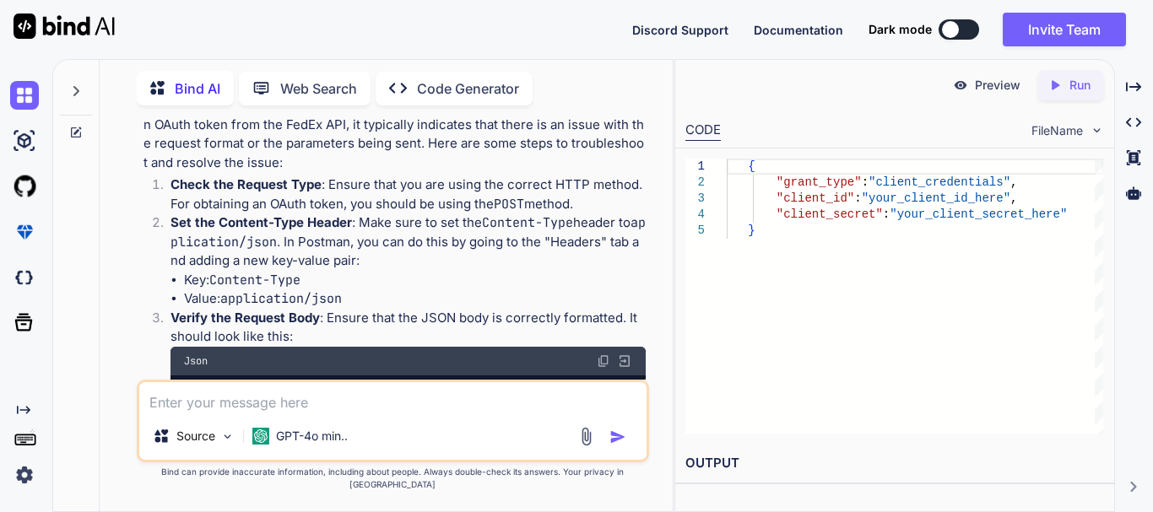
click at [227, 283] on code "Content-Type" at bounding box center [254, 280] width 91 height 17
drag, startPoint x: 225, startPoint y: 298, endPoint x: 378, endPoint y: 297, distance: 152.7
click at [378, 297] on li "Value: application/json" at bounding box center [415, 298] width 462 height 19
click at [269, 413] on textarea at bounding box center [392, 397] width 507 height 30
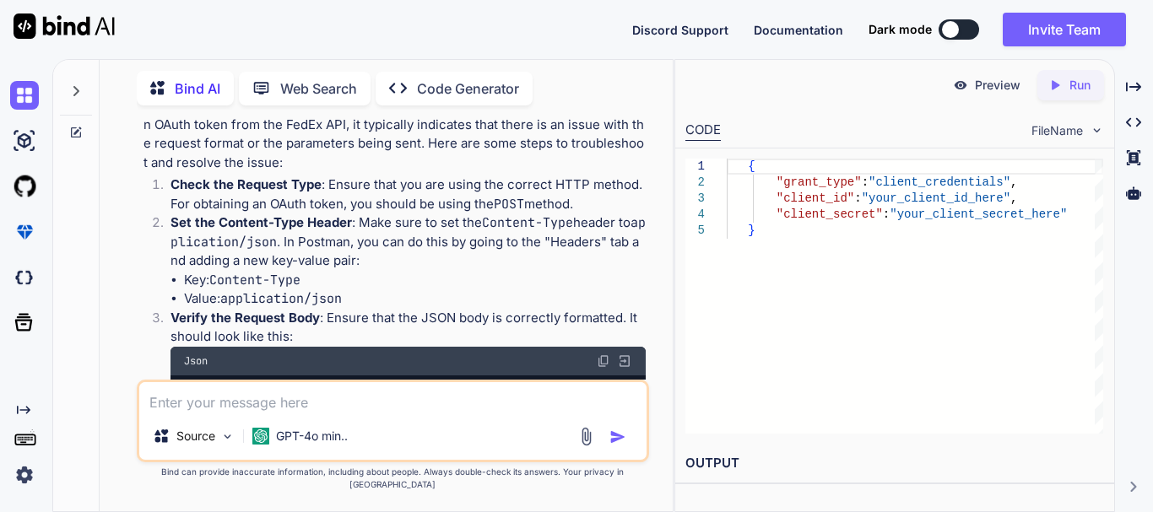
paste textarea ""message": "We received a bad request that we are unable to process. Please mod…"
type textarea ""message": "We received a bad request that we are unable to process. Please mod…"
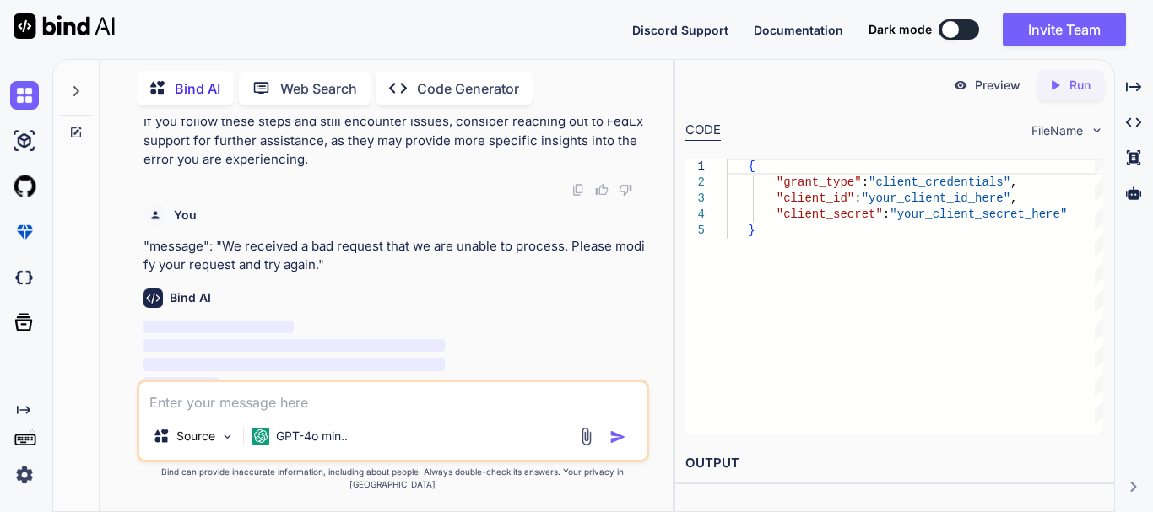
scroll to position [1008, 0]
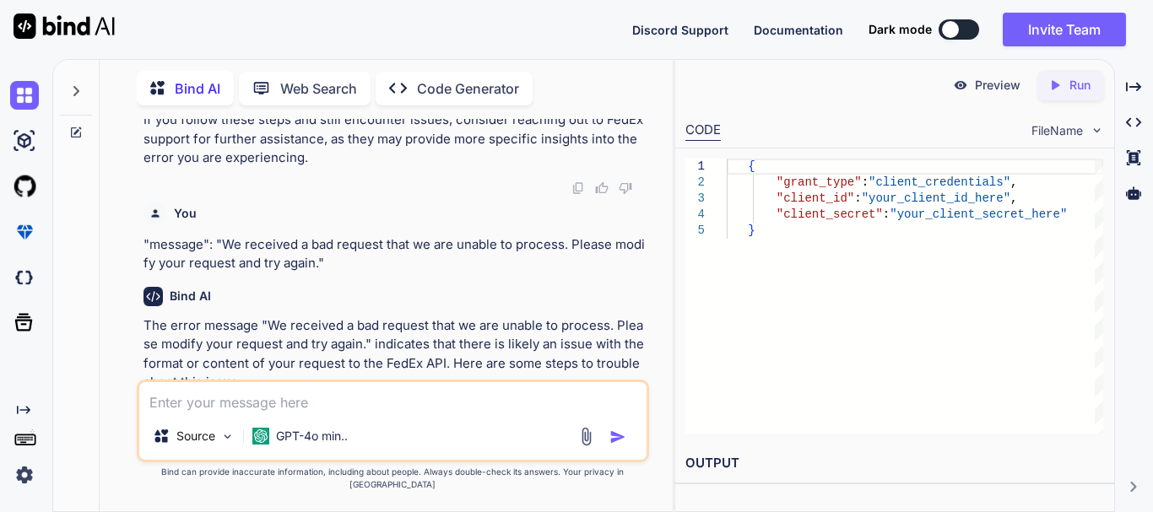
click at [252, 403] on textarea at bounding box center [392, 397] width 507 height 30
paste textarea "Class "App\Http\Controllers\API\HttpRequest" not found"
type textarea "Class "App\Http\Controllers\API\HttpRequest" not found"
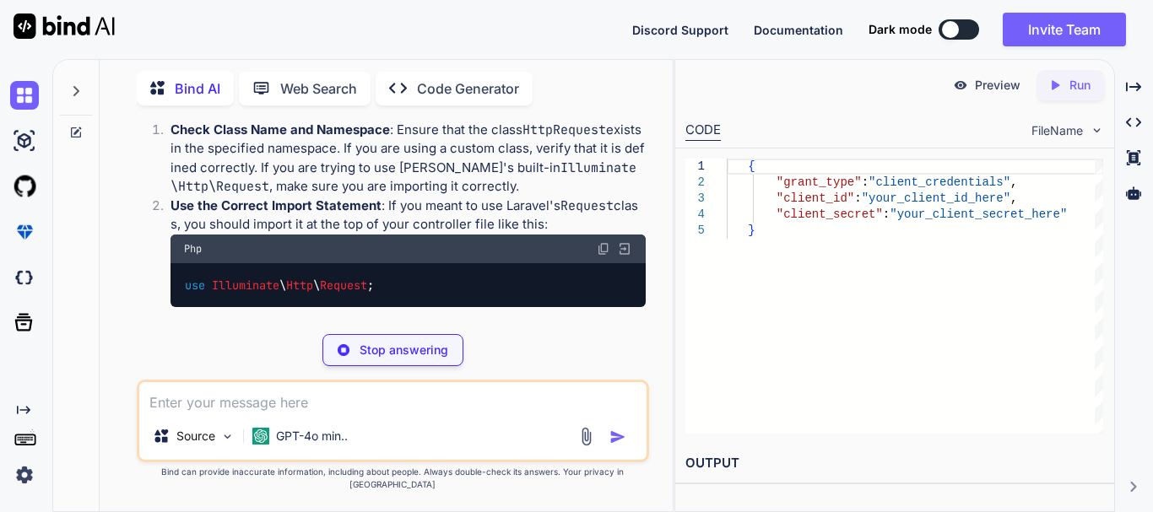
scroll to position [2349, 0]
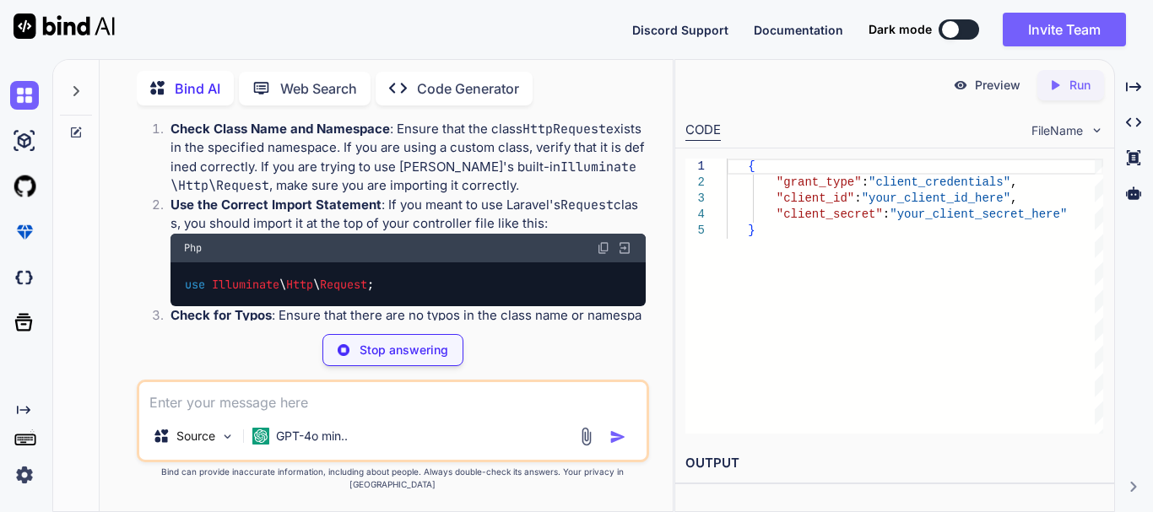
click at [311, 286] on span "Http" at bounding box center [299, 284] width 27 height 15
click at [343, 285] on span "Request" at bounding box center [343, 284] width 47 height 15
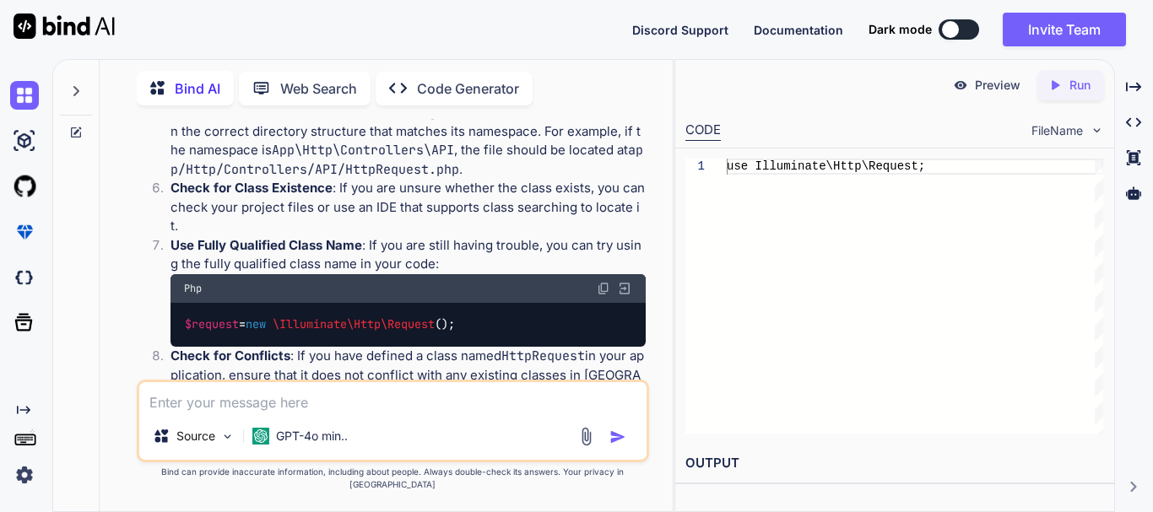
scroll to position [2720, 0]
drag, startPoint x: 288, startPoint y: 306, endPoint x: 470, endPoint y: 306, distance: 182.3
click at [457, 316] on code "$request = new \Illuminate\Http\Request ();" at bounding box center [320, 325] width 273 height 18
copy code "\Illuminate\Http\Request ()"
click at [331, 413] on textarea at bounding box center [392, 397] width 507 height 30
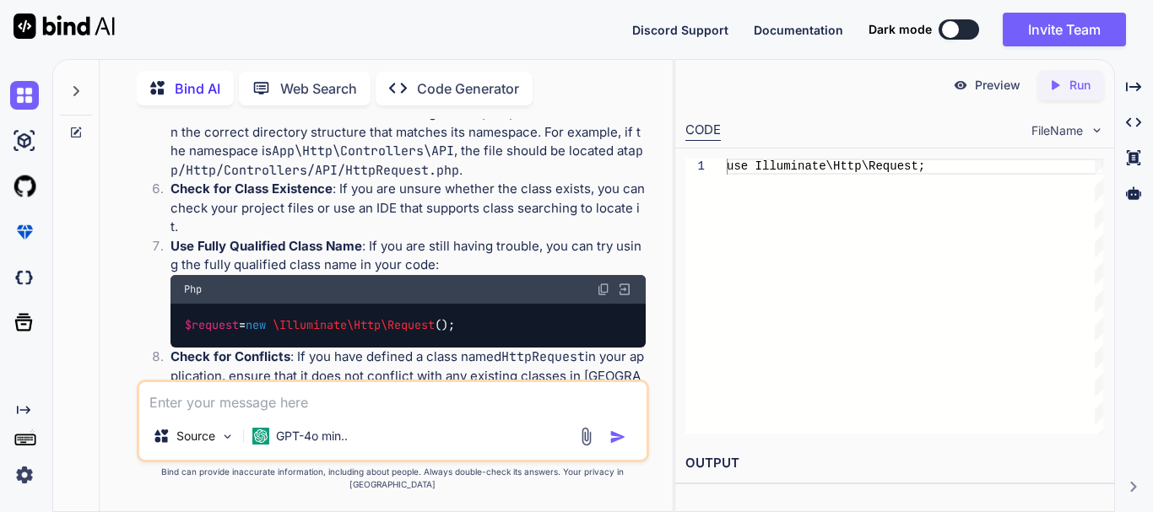
paste textarea "public function createToken(Request $request) { $request = new HttpRequest(); $…"
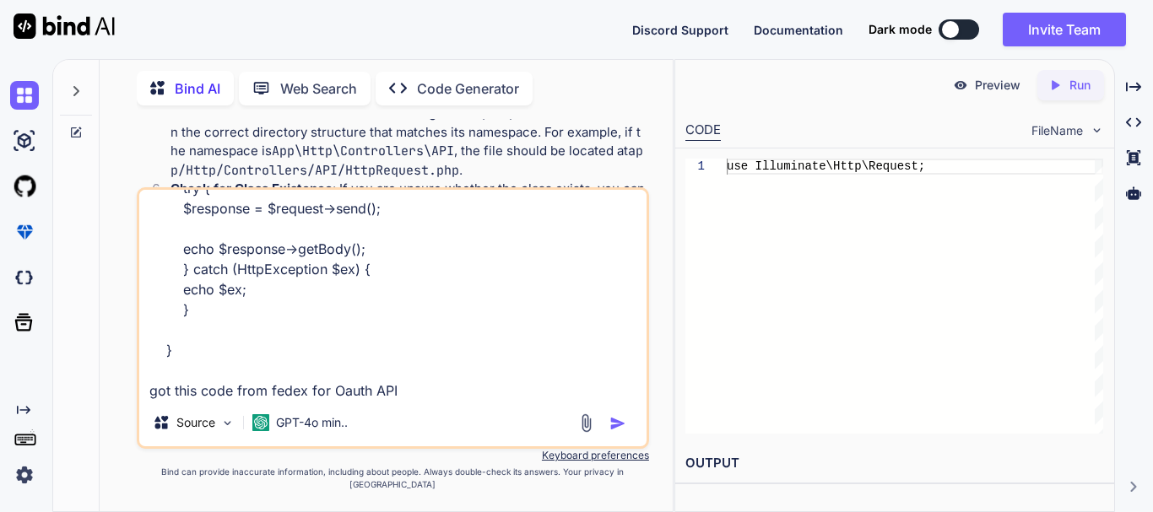
scroll to position [285, 0]
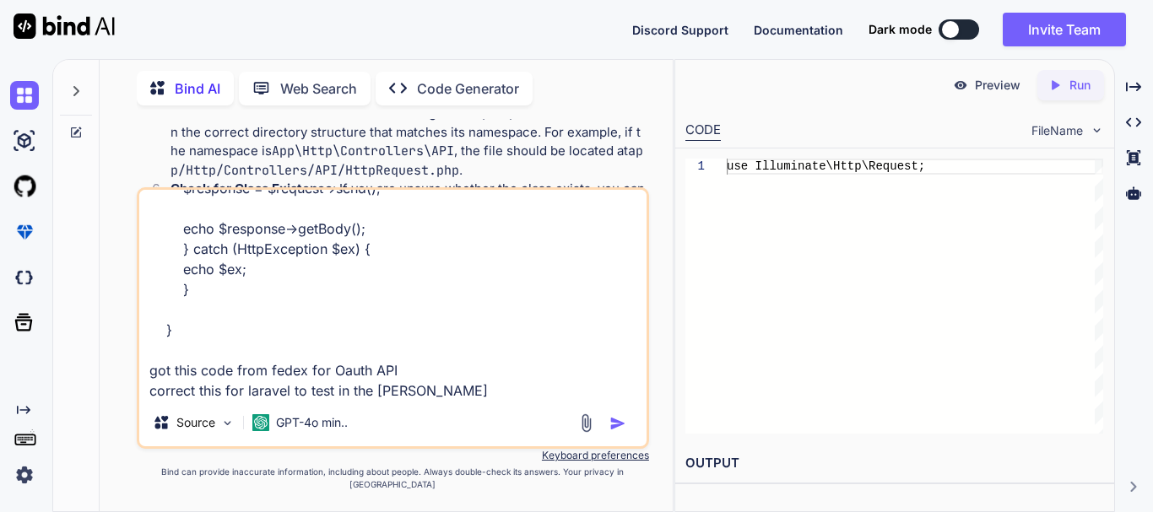
type textarea "public function createToken(Request $request) { $request = new HttpRequest(); $…"
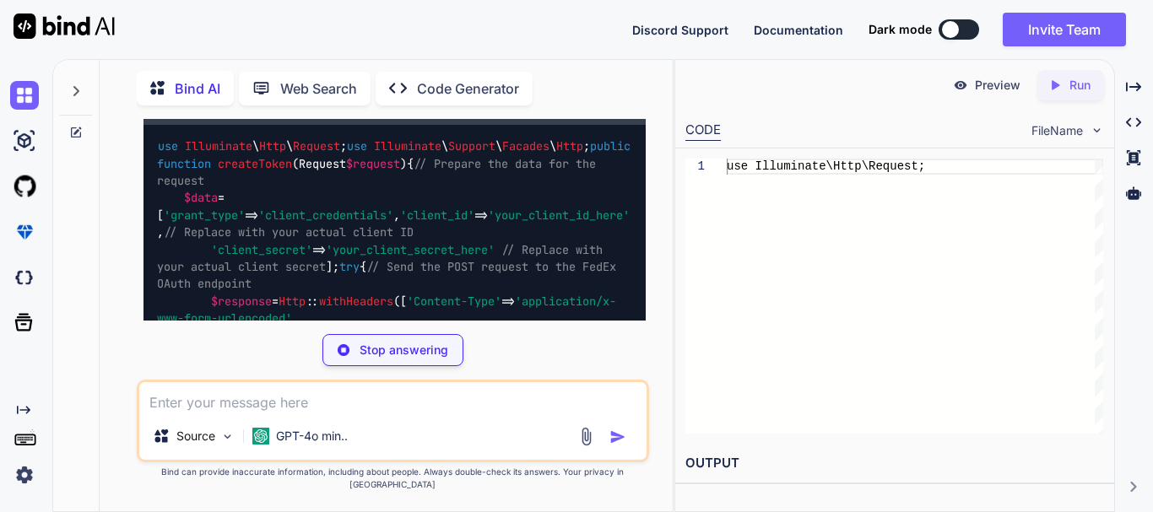
scroll to position [3331, 0]
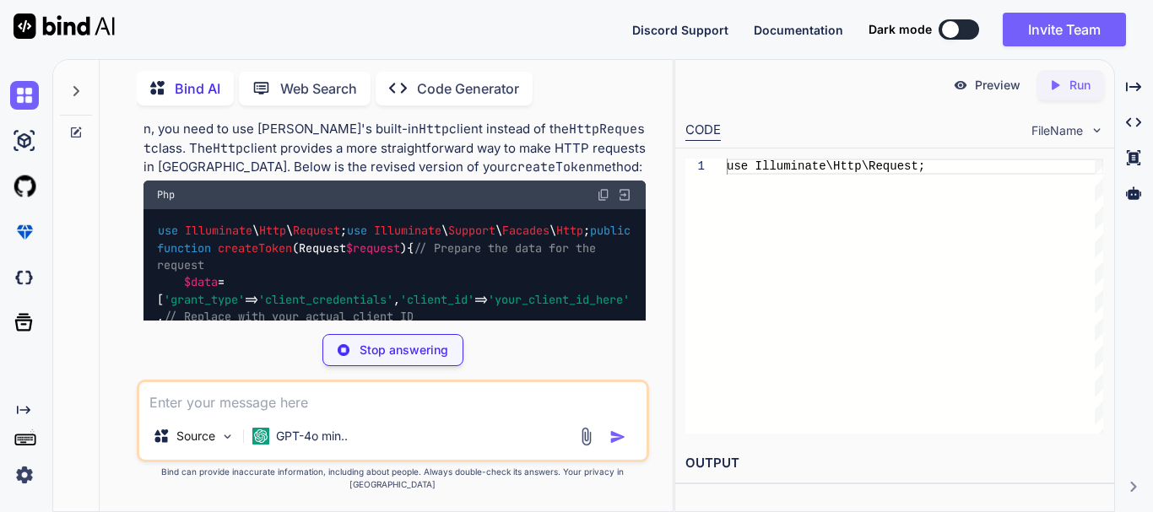
click at [502, 227] on span "Facades" at bounding box center [525, 231] width 47 height 15
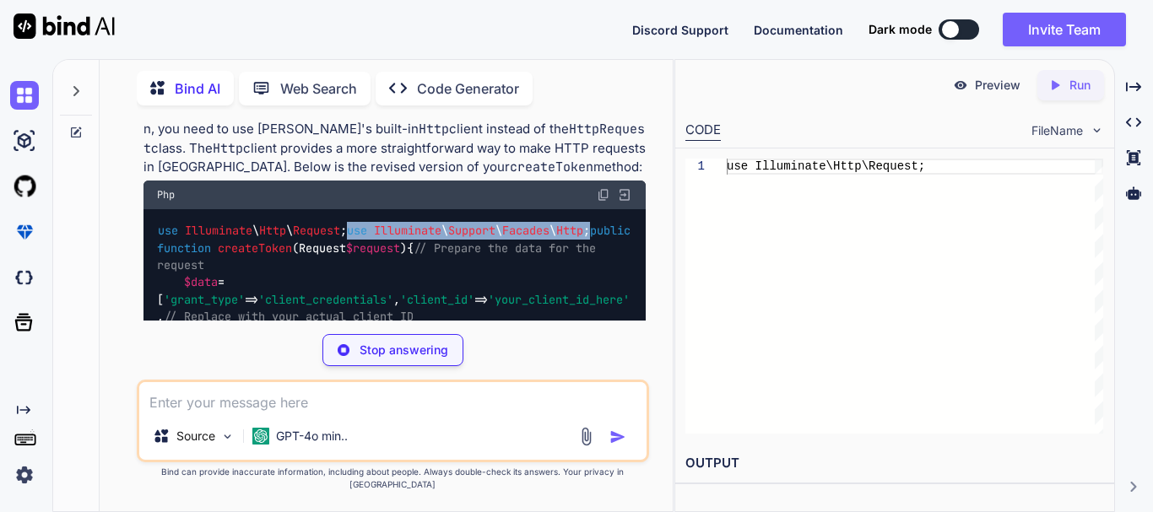
drag, startPoint x: 413, startPoint y: 229, endPoint x: 156, endPoint y: 230, distance: 257.4
click at [156, 230] on div "use Illuminate \ Http \ Request ; use Illuminate \ Support \ Facades \ Http ; p…" at bounding box center [394, 412] width 502 height 406
copy code "use Illuminate \ Support \ Facades \ Http ;"
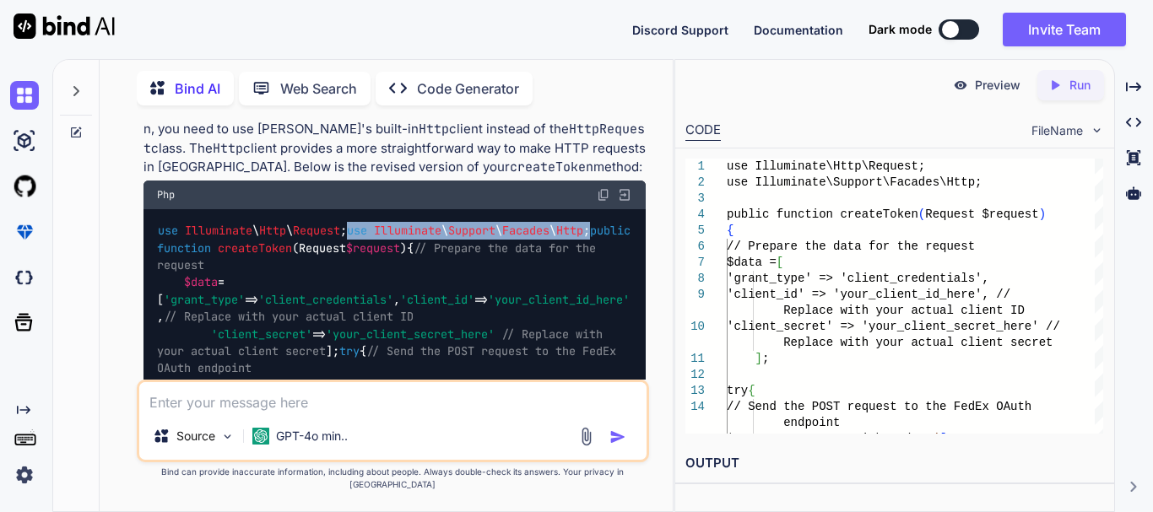
click at [502, 234] on span "Facades" at bounding box center [525, 231] width 47 height 15
drag, startPoint x: 314, startPoint y: 228, endPoint x: 400, endPoint y: 231, distance: 86.1
click at [400, 231] on code "use Illuminate \ Http \ Request ; use Illuminate \ Support \ Facades \ Http ; p…" at bounding box center [397, 411] width 480 height 379
copy code "Facades \ Http"
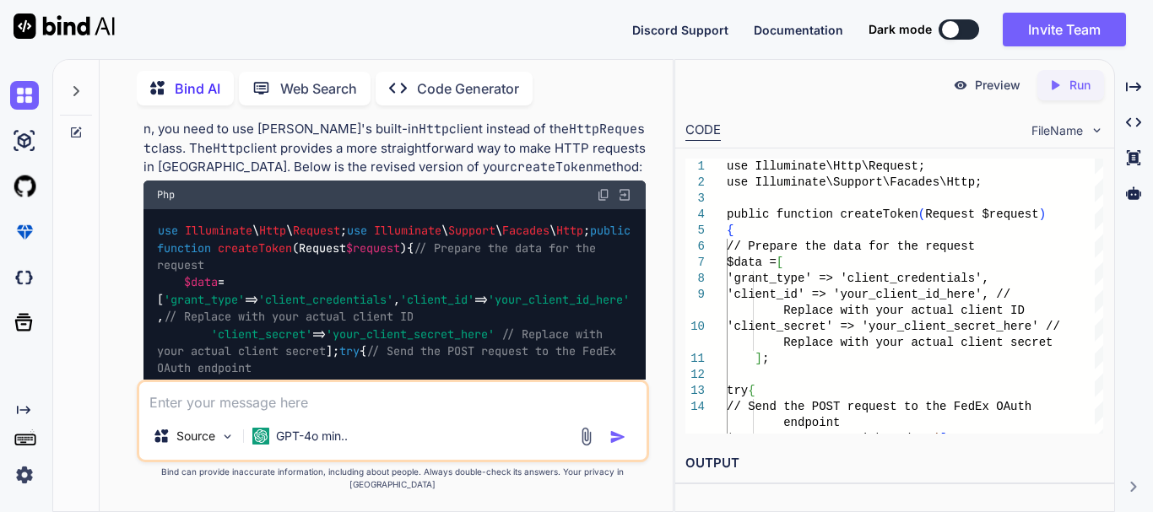
click at [471, 268] on div "use Illuminate \ Http \ Request ; use Illuminate \ Support \ Facades \ Http ; p…" at bounding box center [394, 412] width 502 height 406
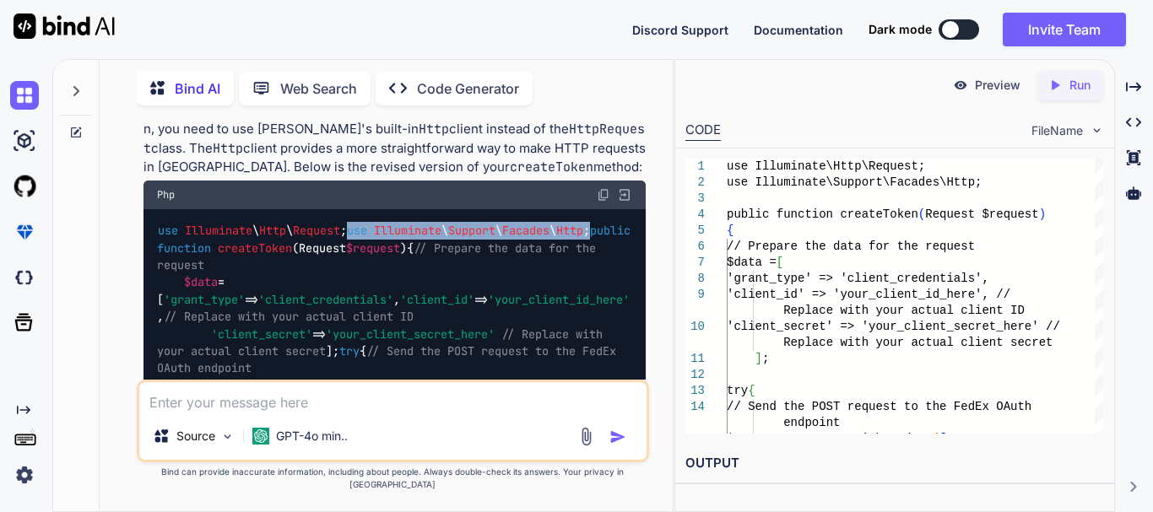
drag, startPoint x: 405, startPoint y: 225, endPoint x: 148, endPoint y: 235, distance: 257.6
click at [148, 235] on div "use Illuminate \ Http \ Request ; use Illuminate \ Support \ Facades \ Http ; p…" at bounding box center [394, 412] width 502 height 406
copy code "use Illuminate \ Support \ Facades \ Http ;"
drag, startPoint x: 154, startPoint y: 263, endPoint x: 185, endPoint y: 304, distance: 50.6
click at [185, 304] on div "use Illuminate \ Http \ Request ; use Illuminate \ Support \ Facades \ Http ; p…" at bounding box center [394, 412] width 502 height 406
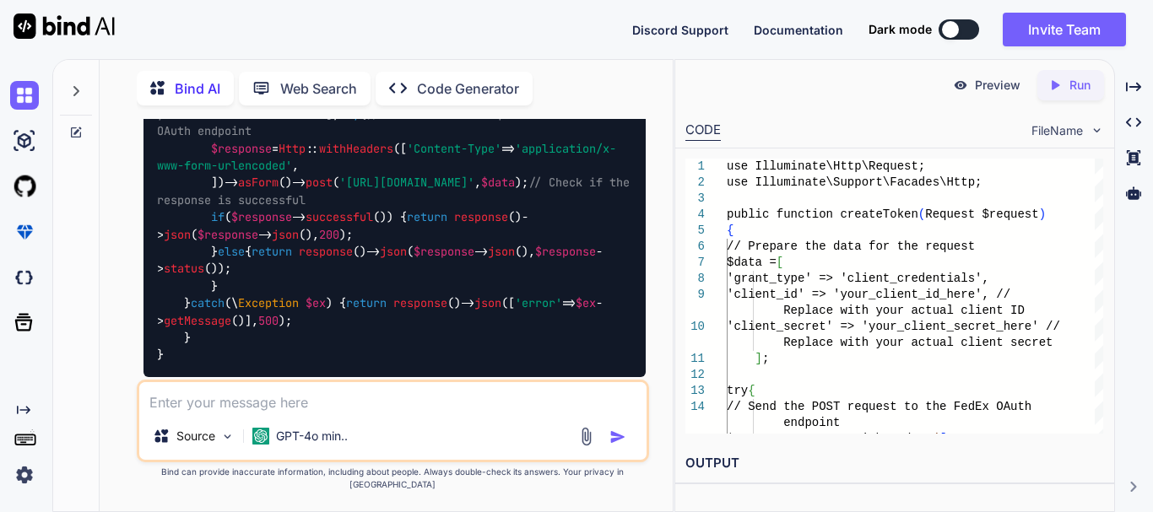
scroll to position [3753, 0]
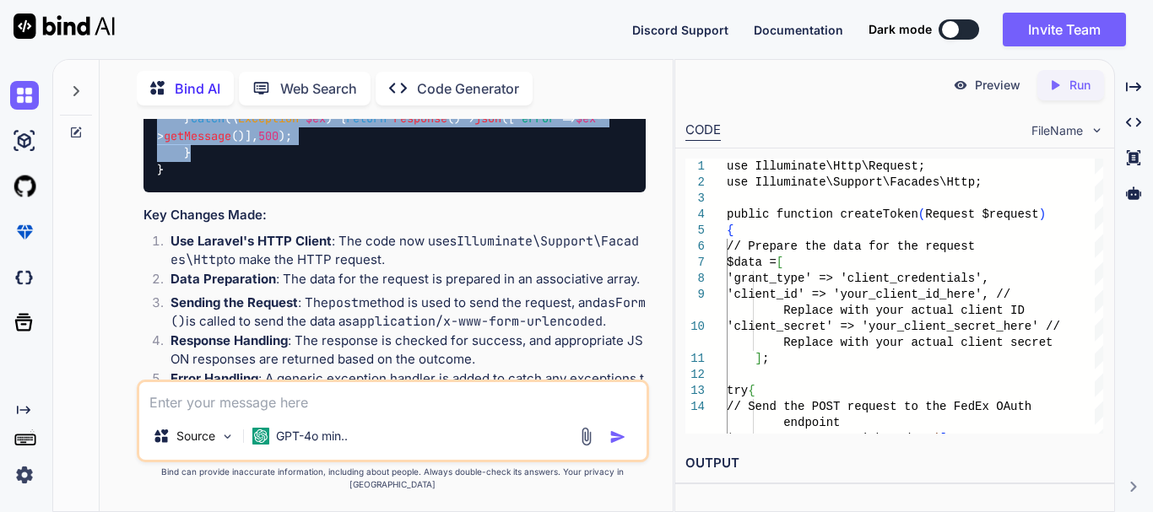
click at [346, 127] on span "return" at bounding box center [366, 118] width 41 height 15
drag, startPoint x: 190, startPoint y: 322, endPoint x: 174, endPoint y: 226, distance: 97.5
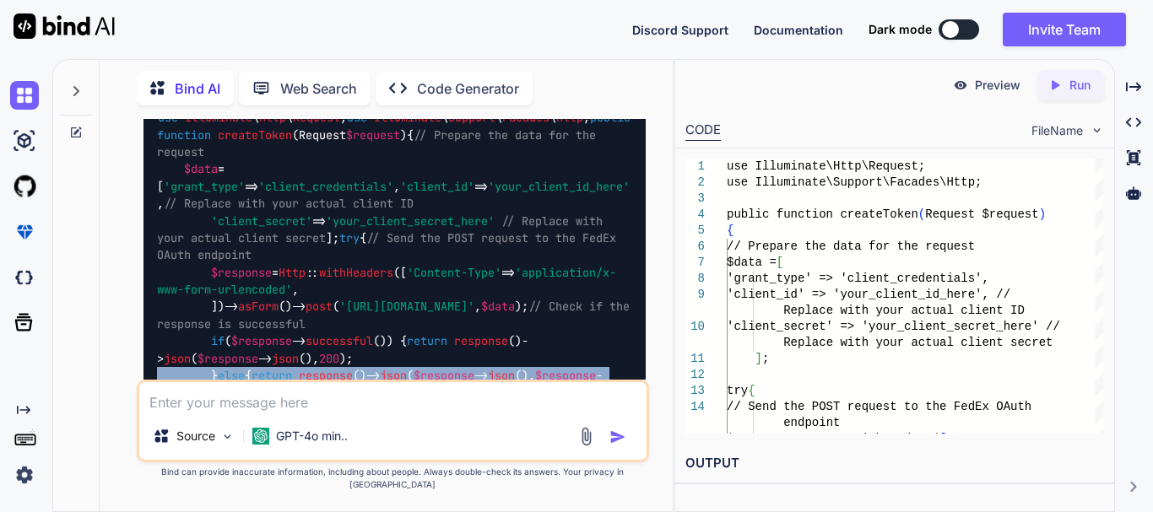
scroll to position [3415, 0]
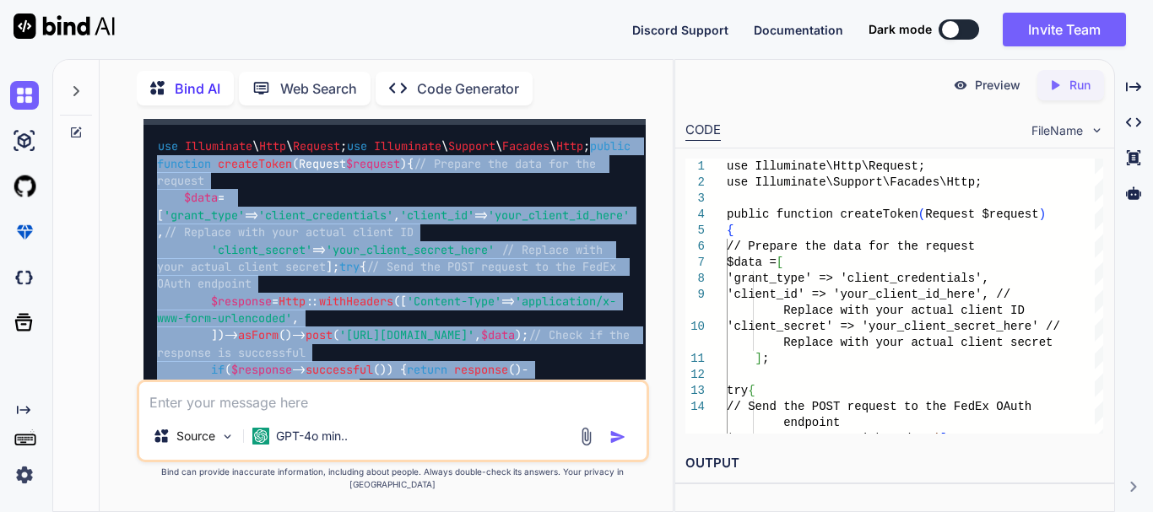
click at [590, 154] on span "public" at bounding box center [610, 146] width 41 height 15
copy code "public function createToken ( Request $request ) { // Prepare the data for the …"
